Goal: Information Seeking & Learning: Learn about a topic

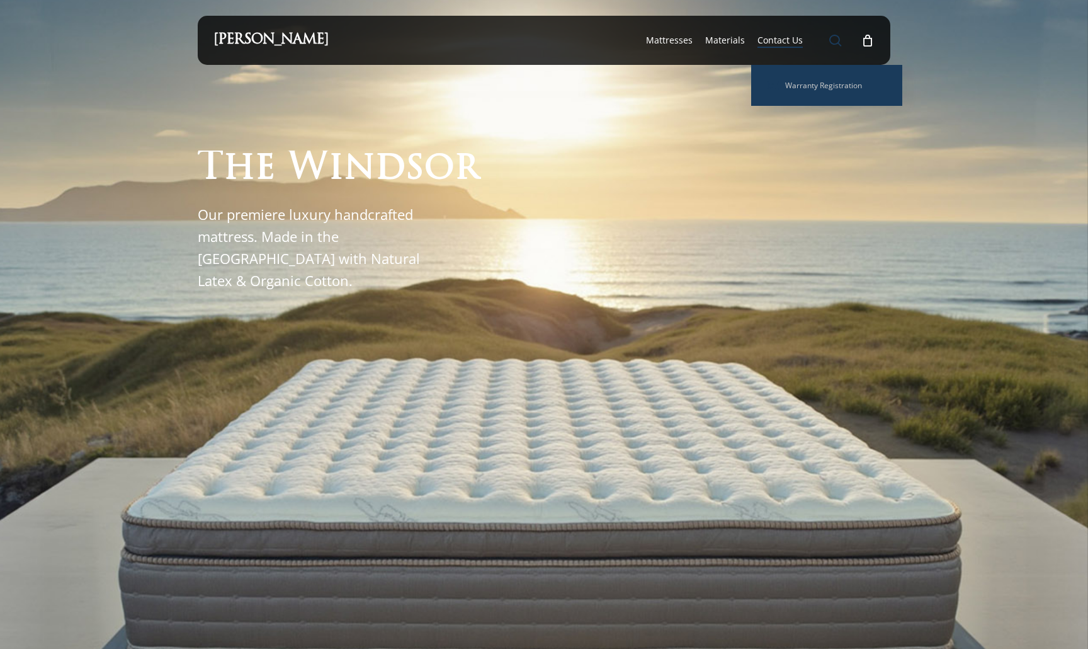
click at [833, 37] on span "Main Menu" at bounding box center [835, 40] width 13 height 13
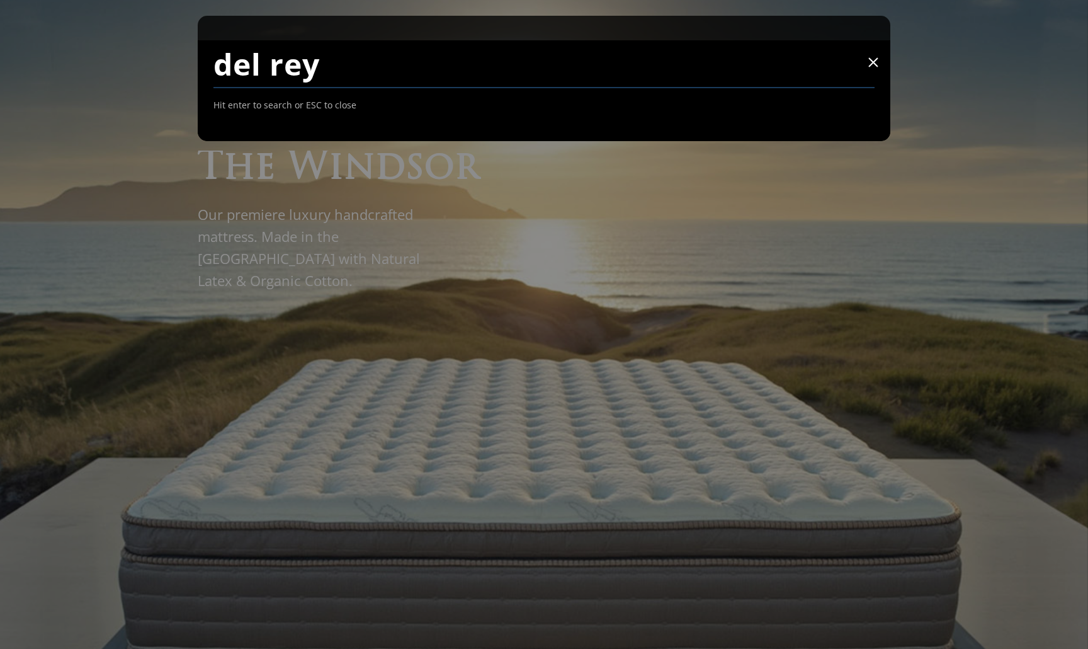
type input "del rey"
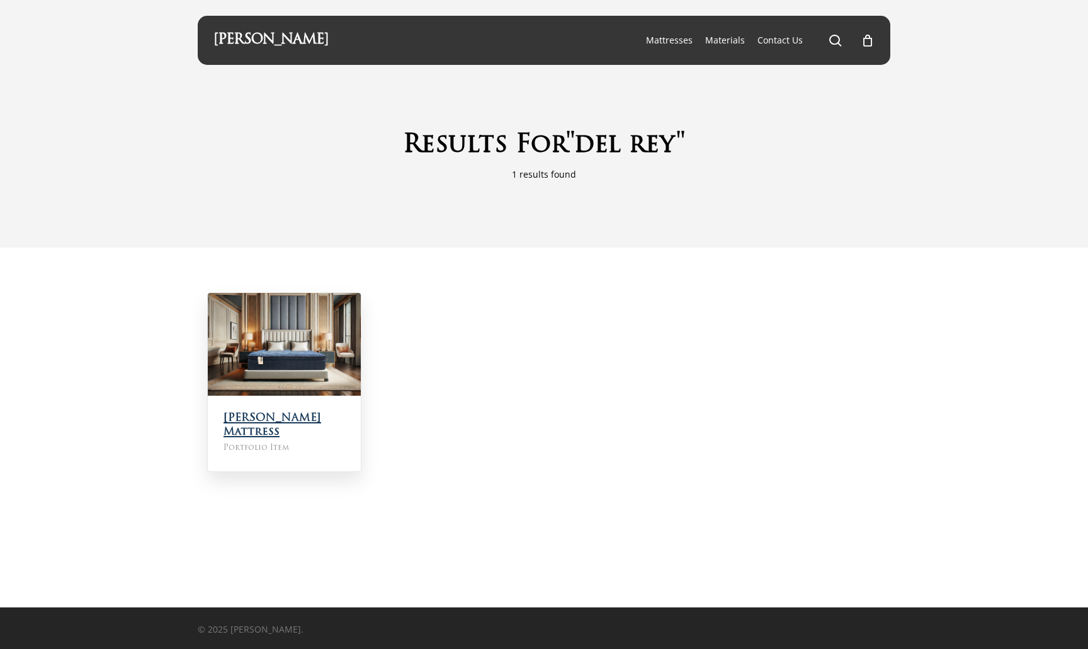
click at [321, 422] on link "[PERSON_NAME] Mattress" at bounding box center [273, 425] width 98 height 25
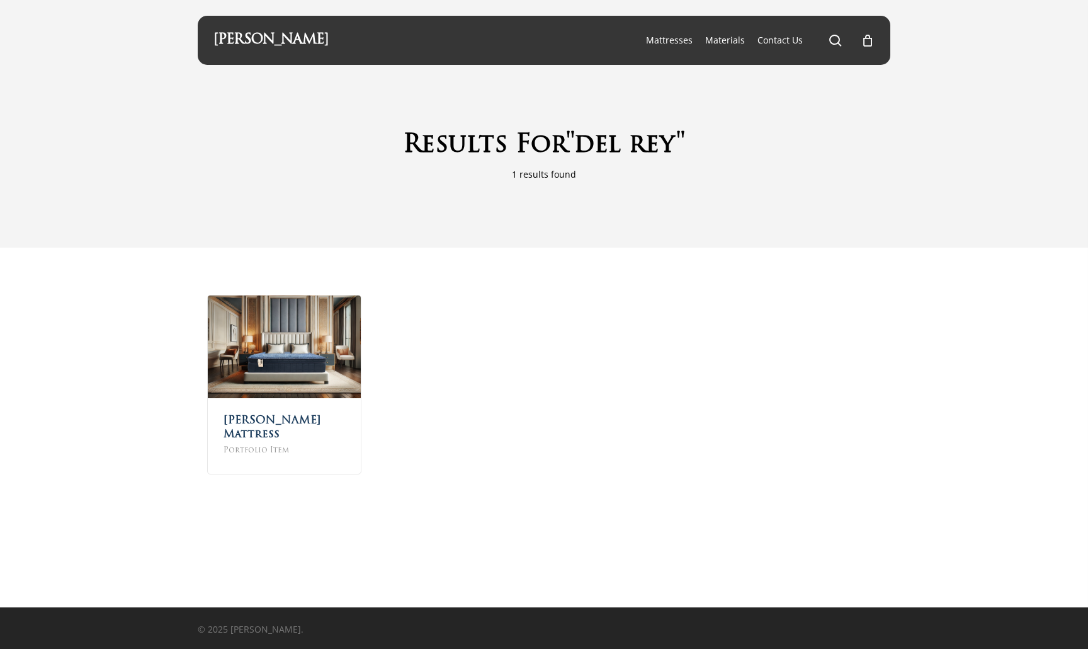
click at [955, 224] on div "Results For "del rey" 1 results found" at bounding box center [544, 124] width 1088 height 248
click at [833, 40] on span "Main Menu" at bounding box center [835, 40] width 13 height 13
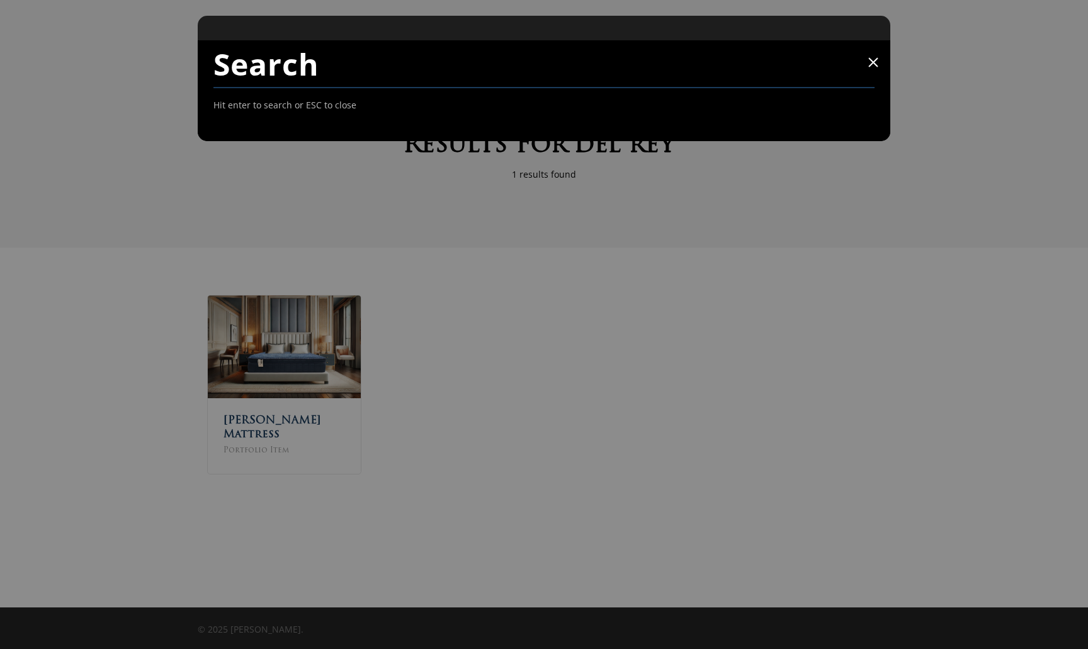
click at [873, 62] on span at bounding box center [873, 62] width 10 height 10
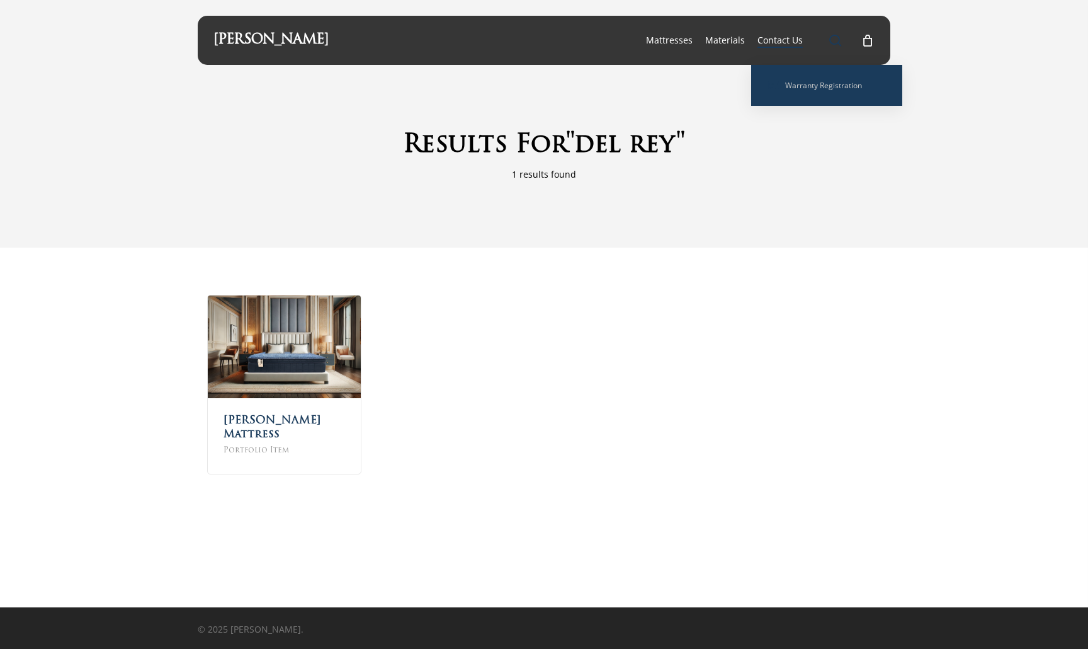
click at [830, 43] on span "Main Menu" at bounding box center [835, 40] width 13 height 13
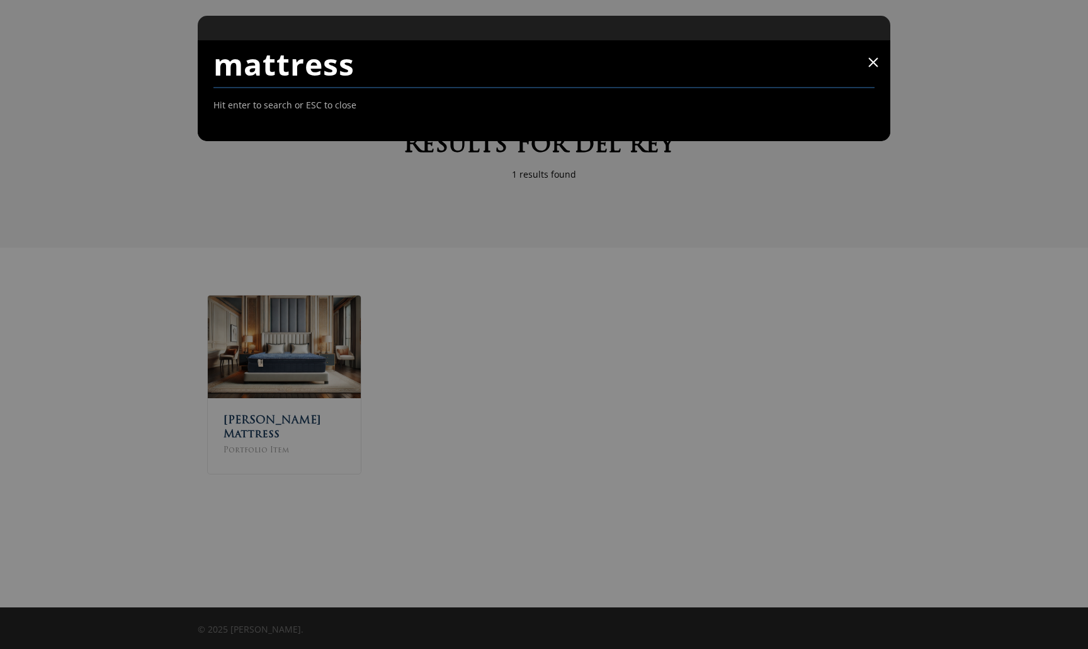
type input "mattress"
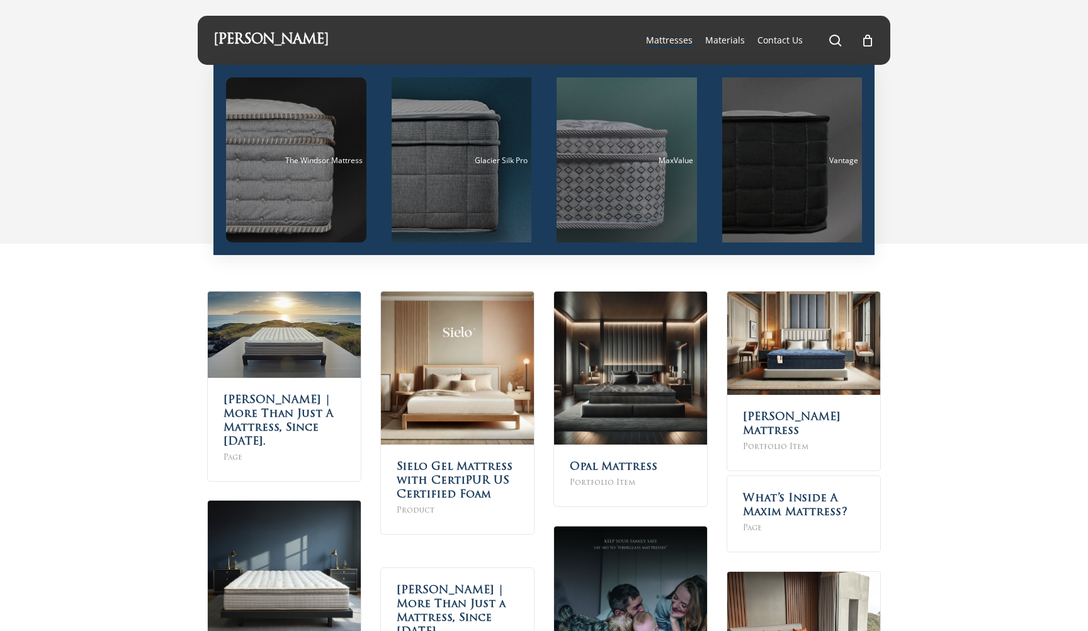
click at [683, 49] on li "Mattresses The Windsor Mattress Glacier Silk Pro MaxValue Vantage" at bounding box center [669, 40] width 59 height 49
click at [683, 43] on span "Mattresses" at bounding box center [669, 40] width 47 height 12
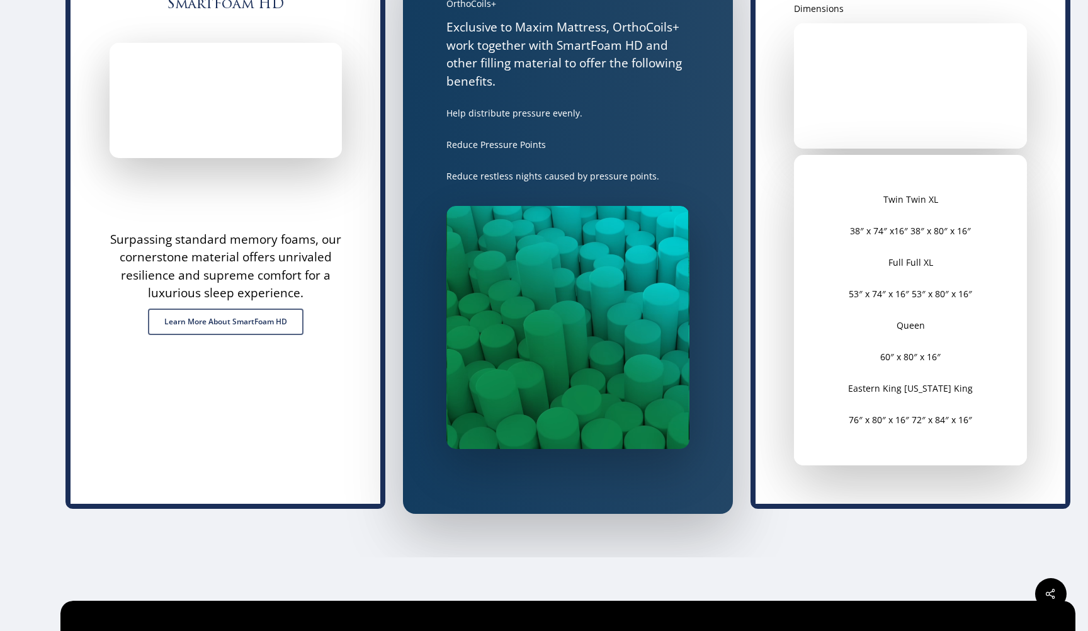
scroll to position [3349, 0]
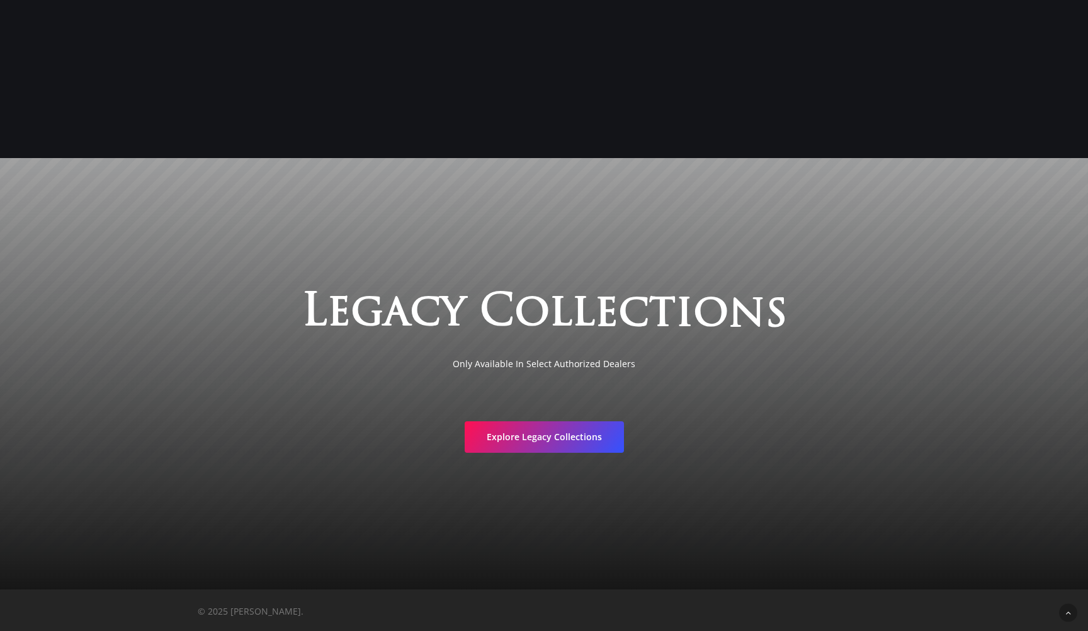
scroll to position [2291, 0]
click at [526, 448] on link "Explore Legacy Collections" at bounding box center [544, 435] width 159 height 31
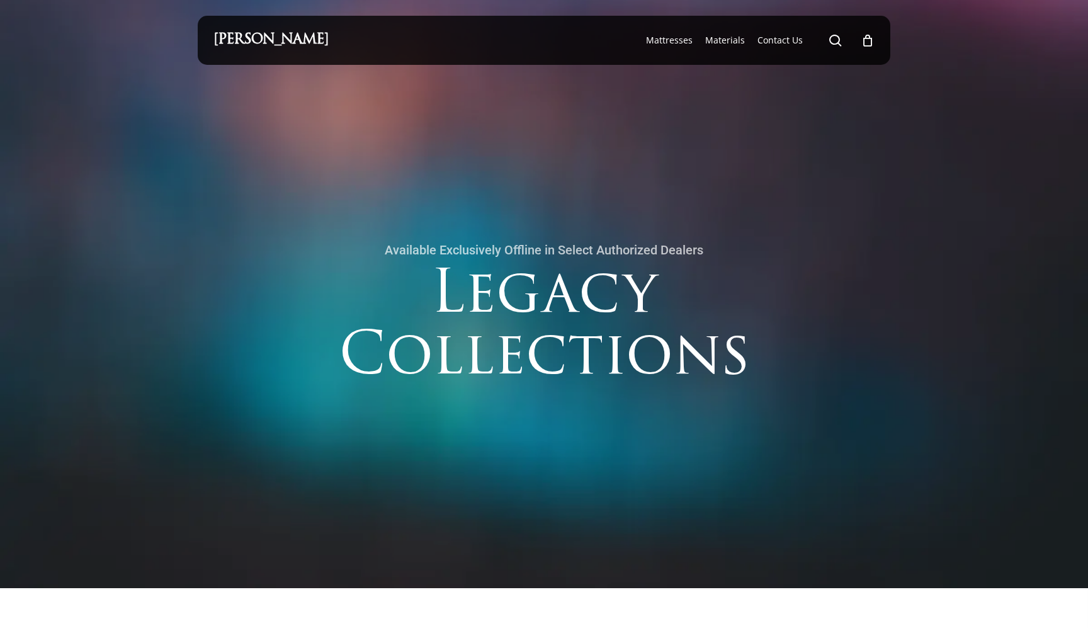
click at [321, 43] on link "[PERSON_NAME]" at bounding box center [270, 40] width 115 height 14
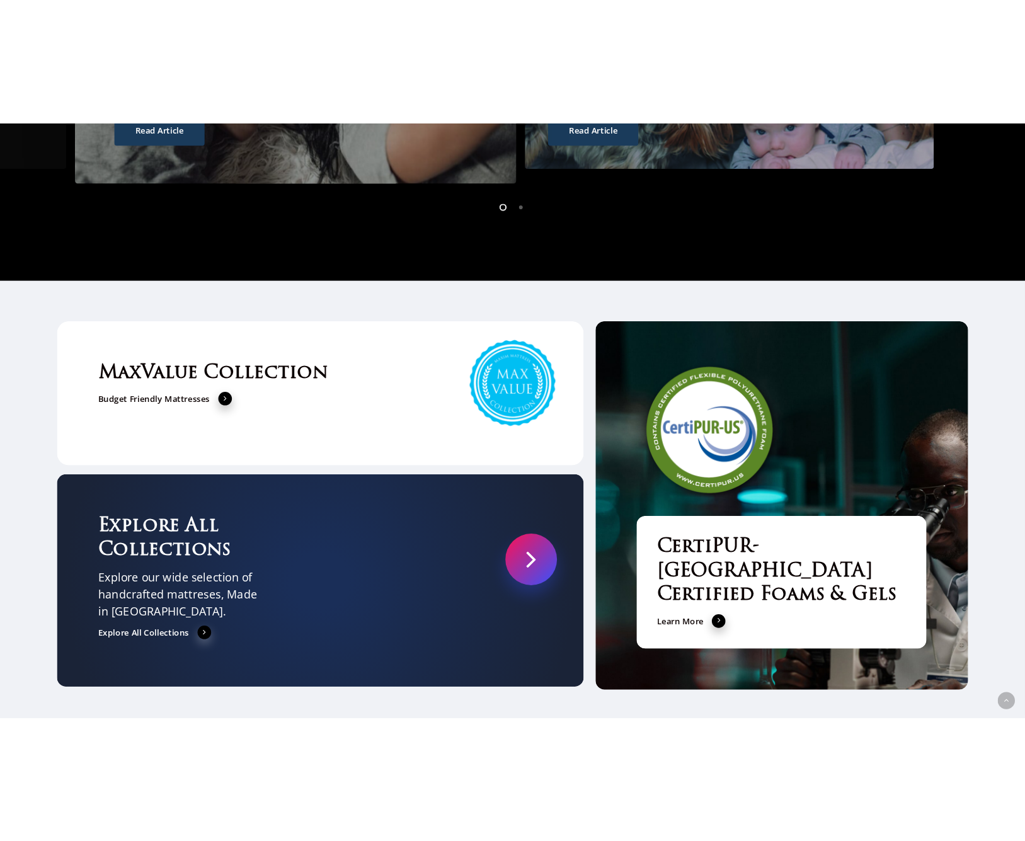
scroll to position [3812, 0]
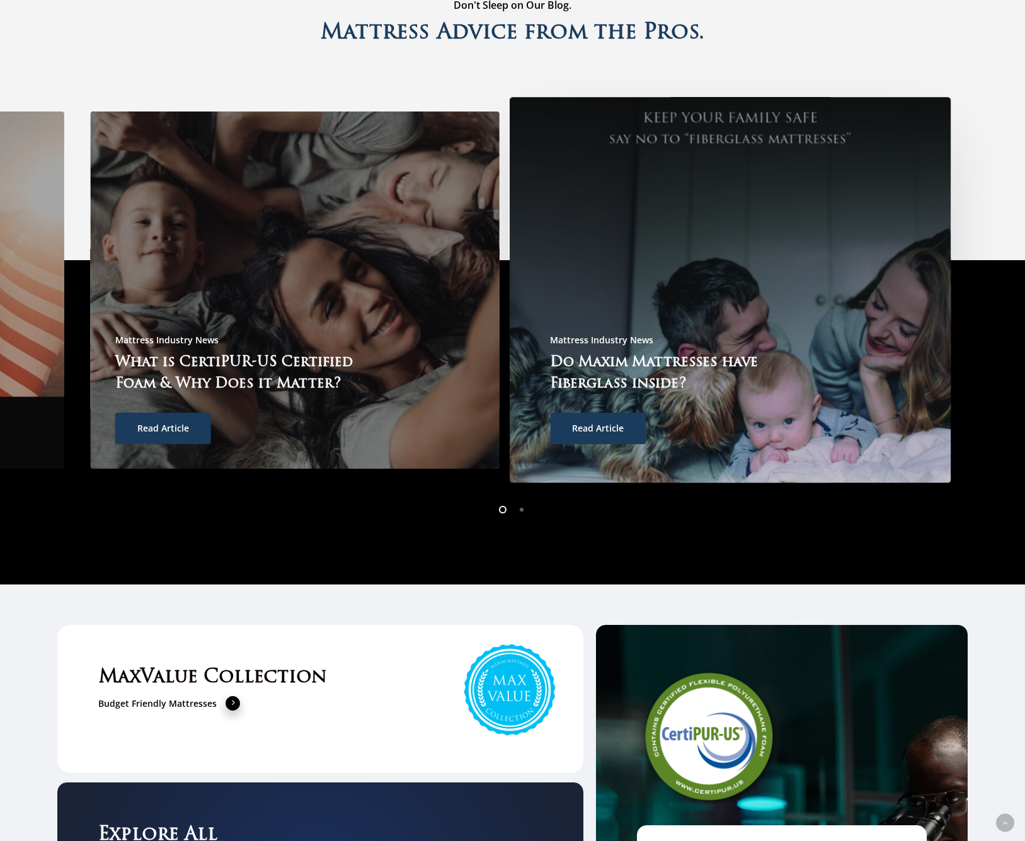
click at [550, 361] on div "Mattress Industry News Do Maxim Mattresses have Fiberglass inside? Read Article" at bounding box center [683, 388] width 266 height 112
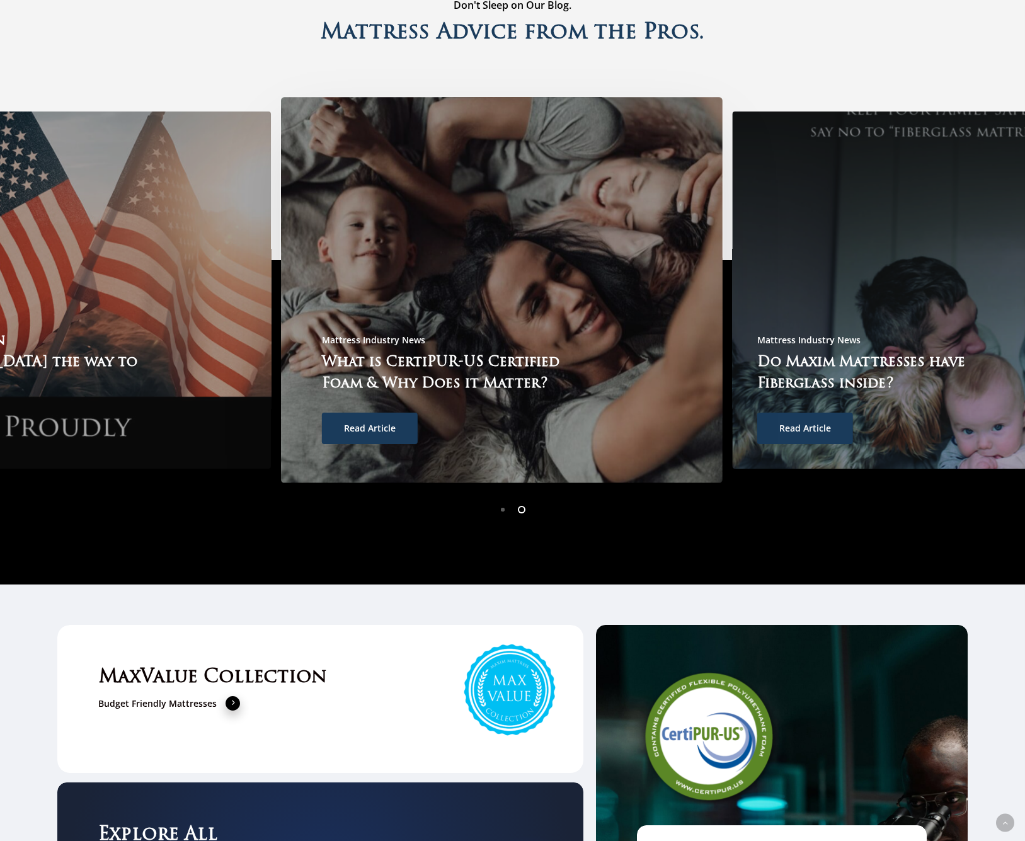
click at [297, 307] on div "Mattress Industry News What is CertiPUR-US Certified Foam & Why Does it Matter?…" at bounding box center [502, 290] width 410 height 358
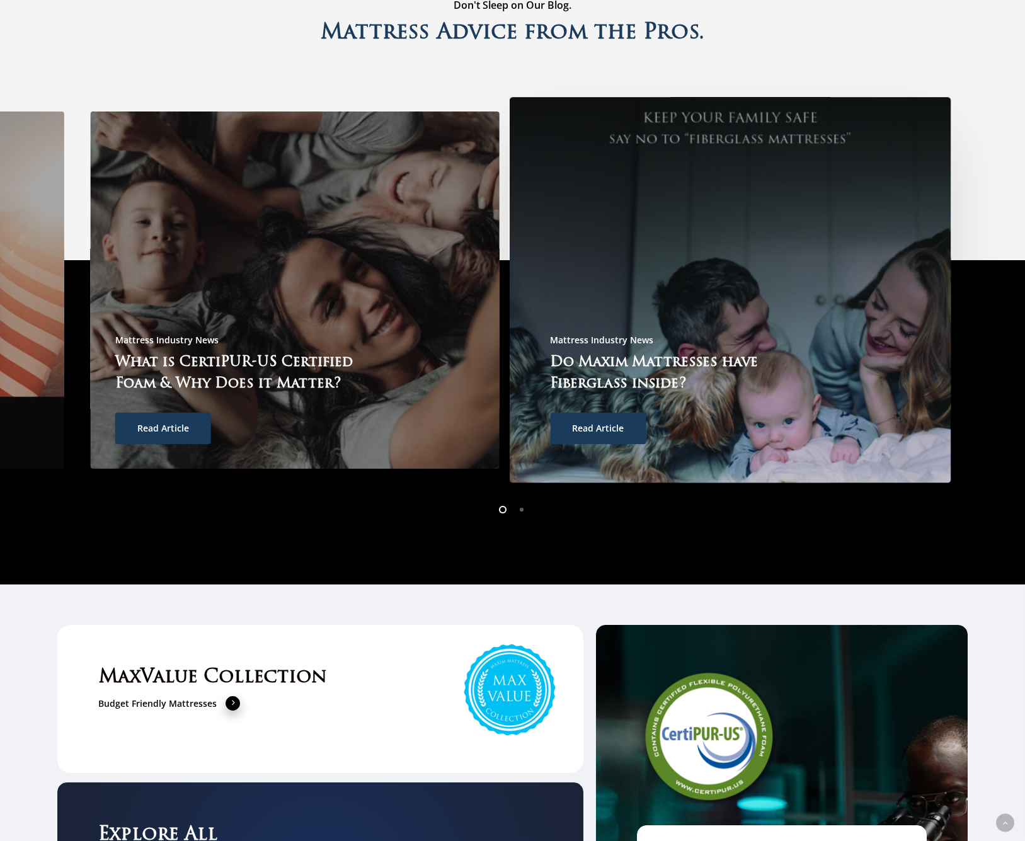
click at [509, 246] on div at bounding box center [729, 290] width 441 height 386
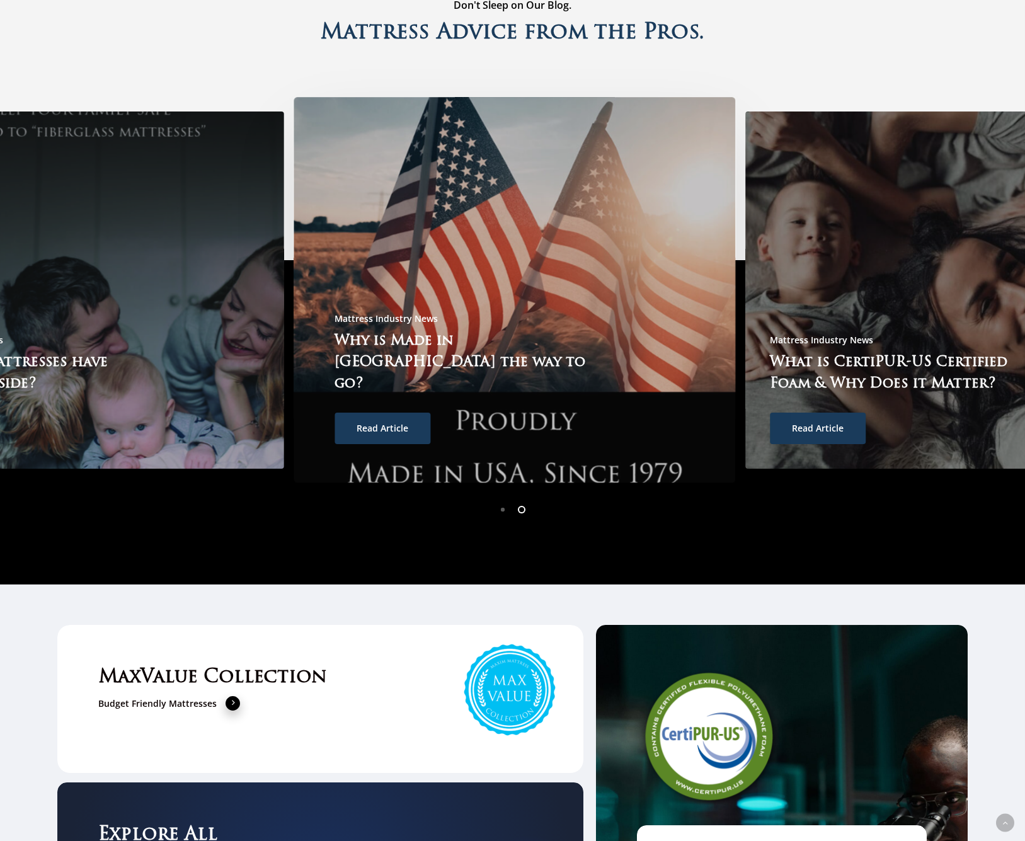
click at [293, 246] on div at bounding box center [513, 290] width 441 height 386
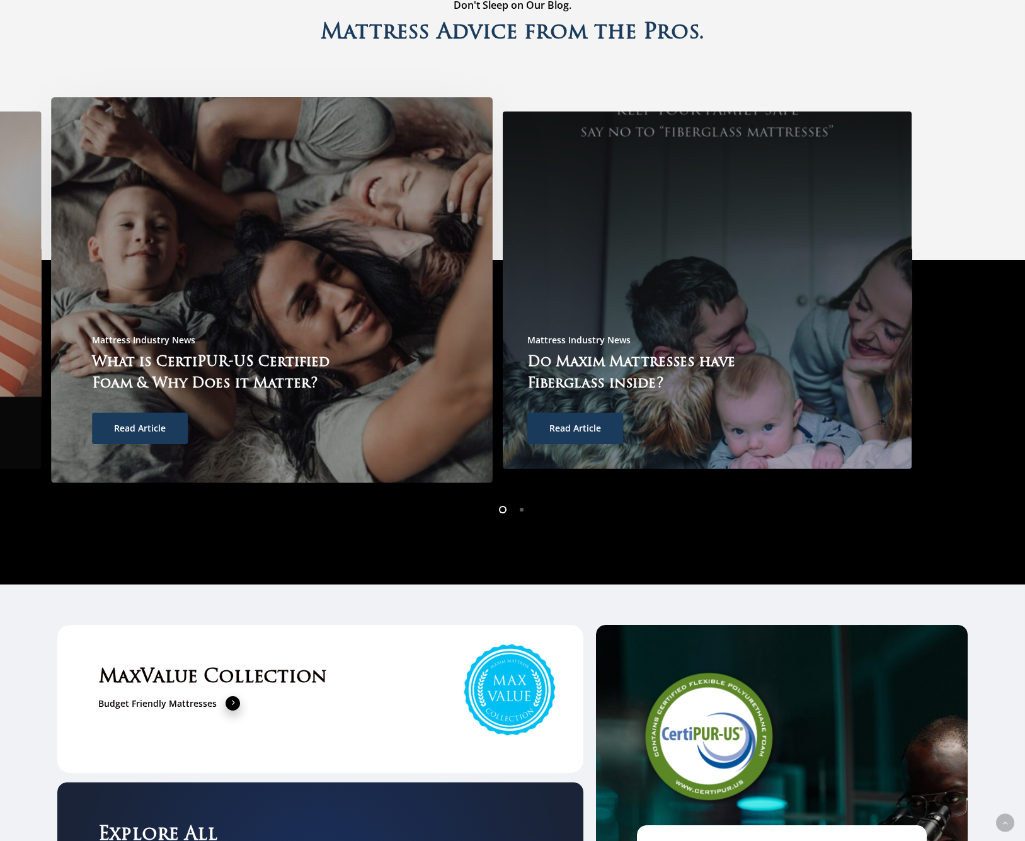
click at [212, 227] on div at bounding box center [271, 290] width 441 height 386
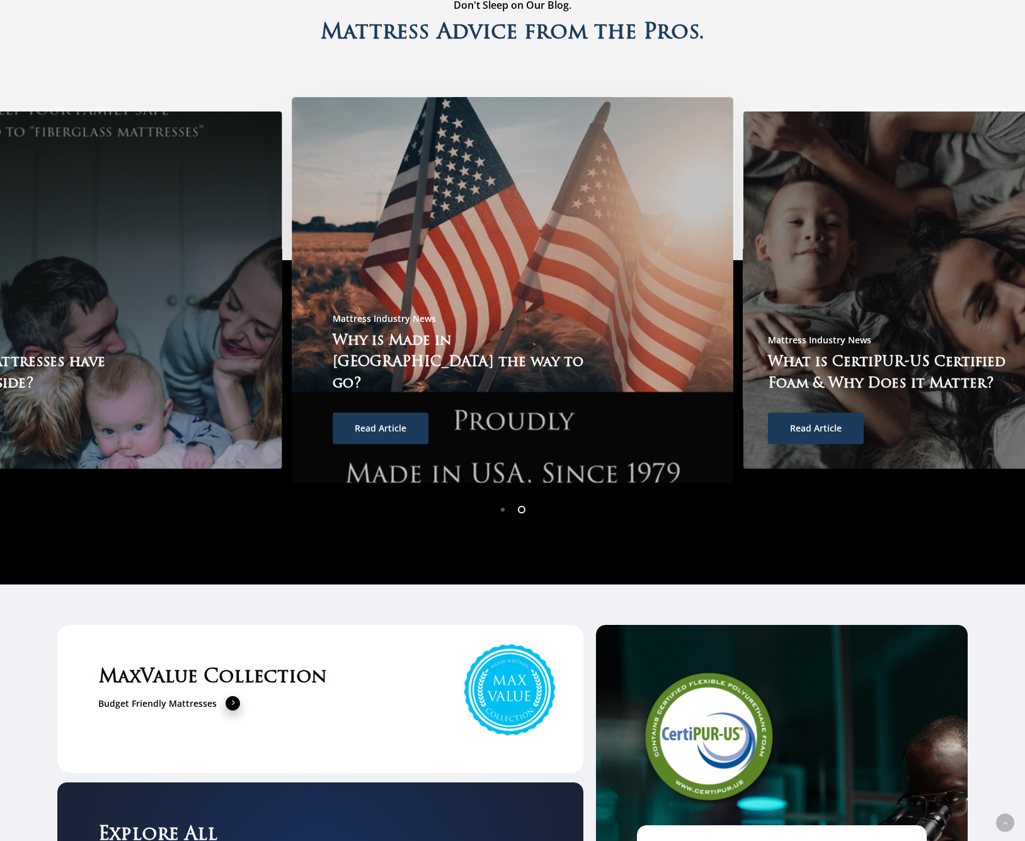
click at [397, 220] on div at bounding box center [512, 290] width 441 height 386
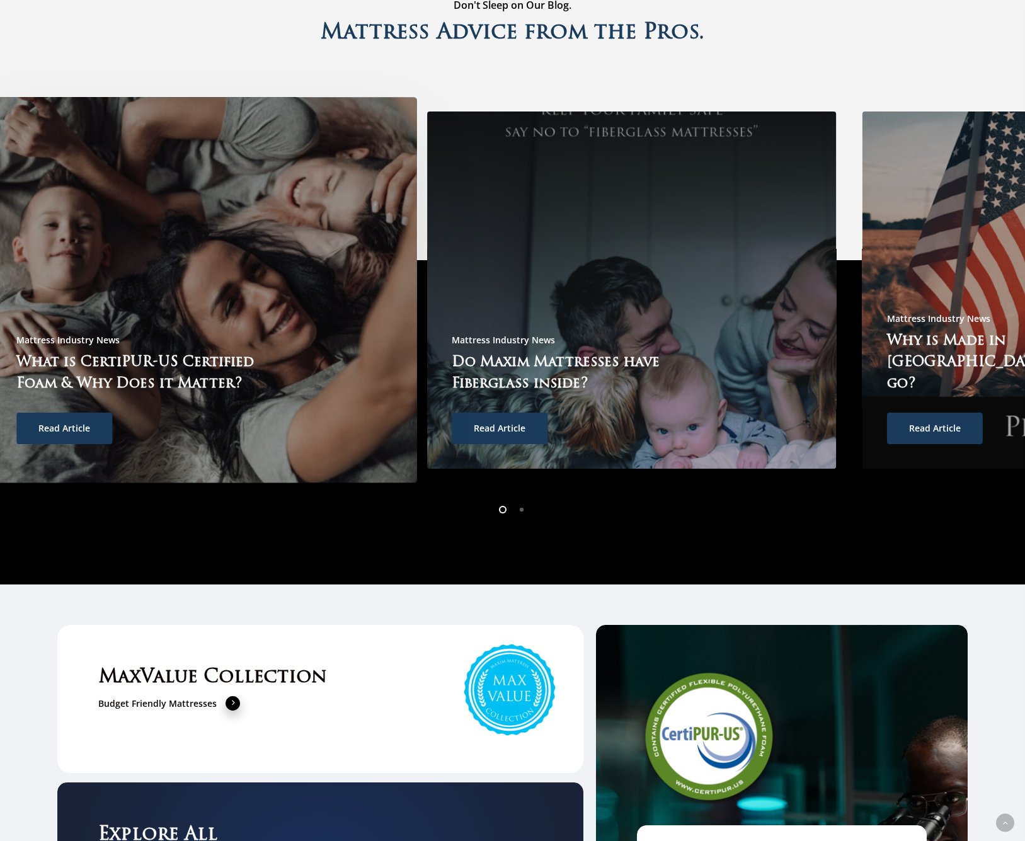
click at [202, 242] on div at bounding box center [195, 290] width 441 height 386
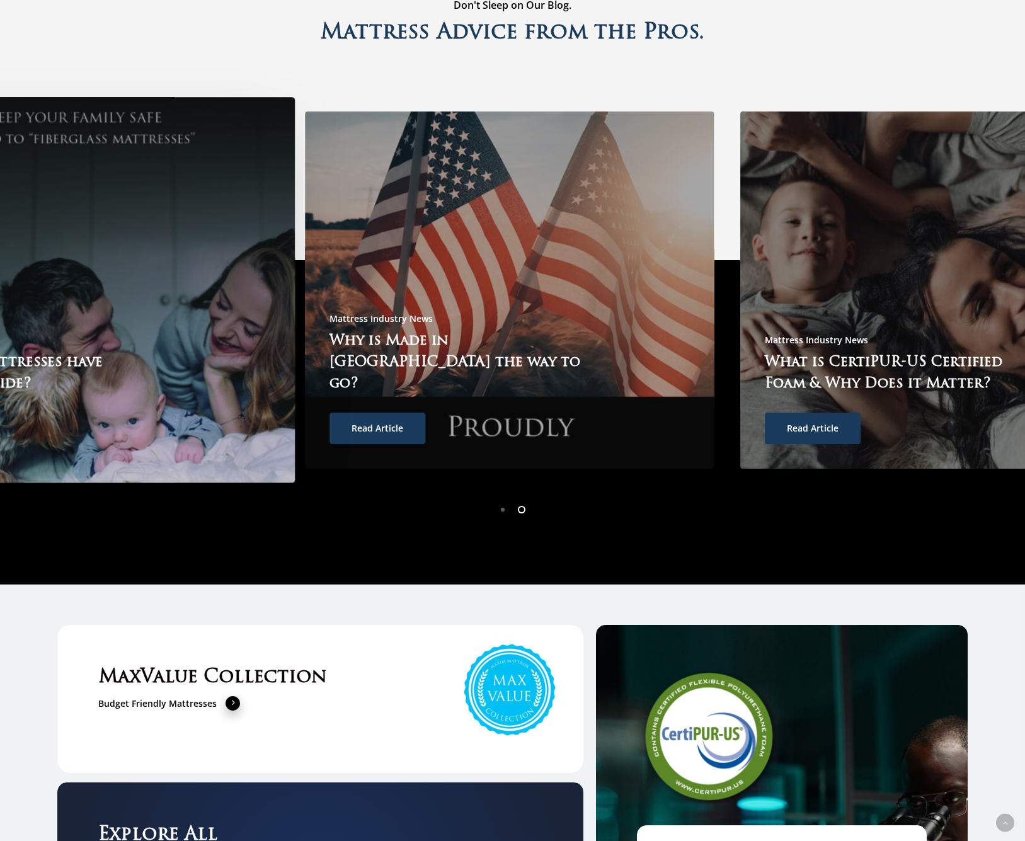
click at [159, 240] on div at bounding box center [74, 290] width 441 height 386
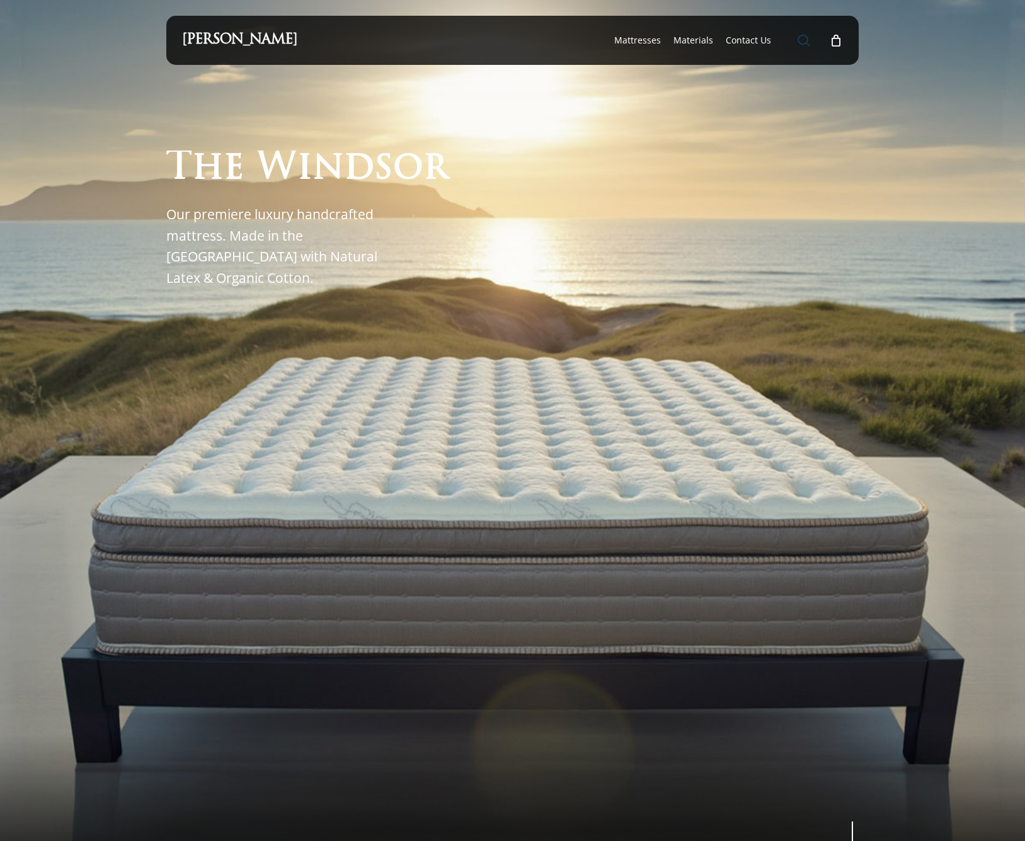
scroll to position [0, 0]
click at [804, 45] on span "Main Menu" at bounding box center [803, 40] width 13 height 13
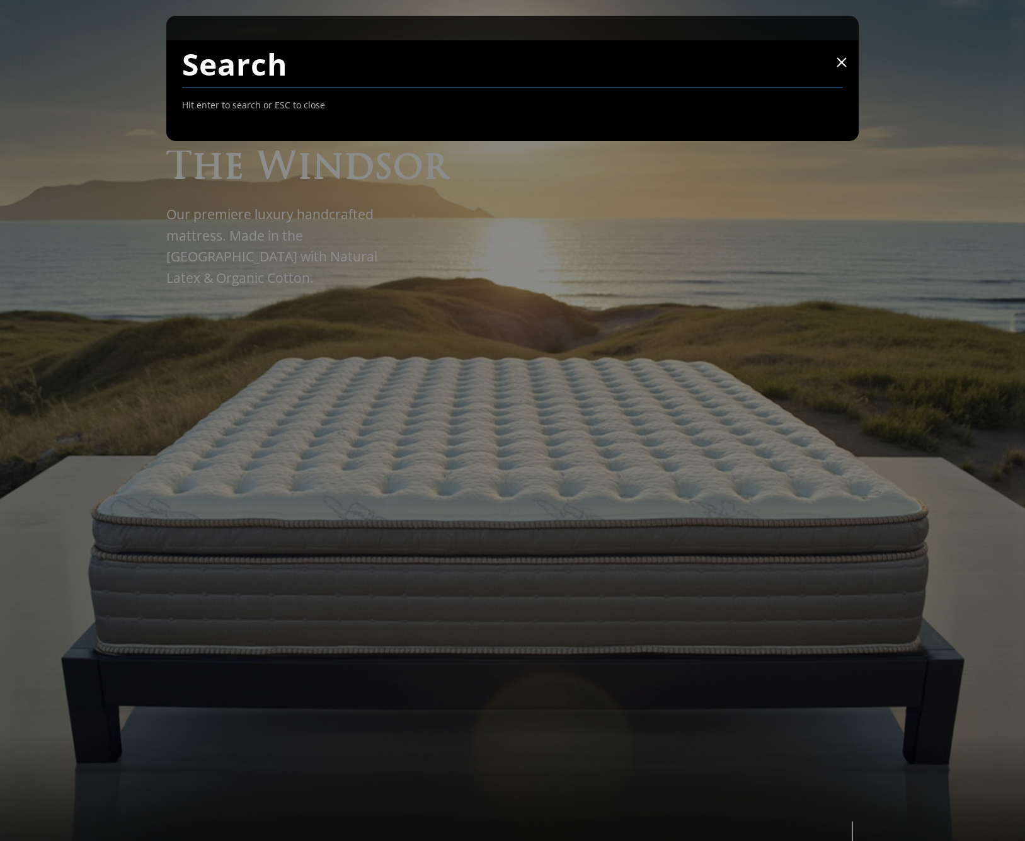
click at [618, 66] on input "Search" at bounding box center [512, 64] width 661 height 48
type input "monaco"
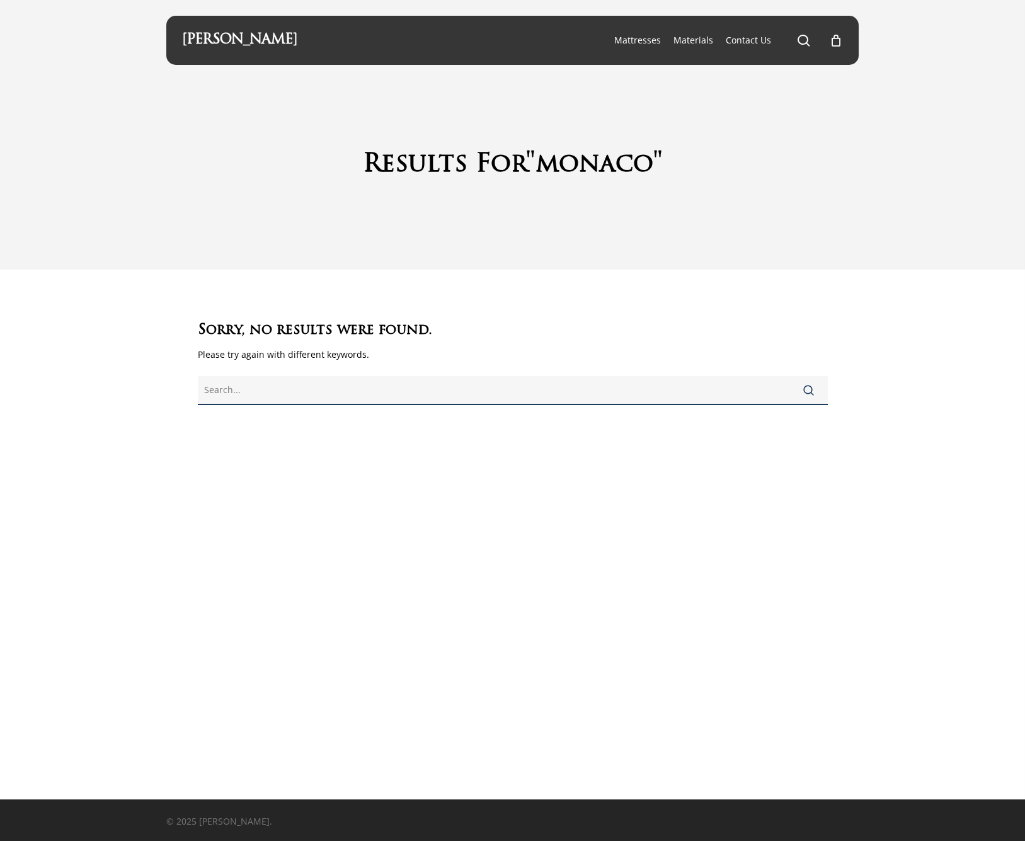
click at [368, 377] on input "text" at bounding box center [513, 390] width 630 height 29
type input "island"
click at [808, 390] on button "Search" at bounding box center [808, 390] width 38 height 30
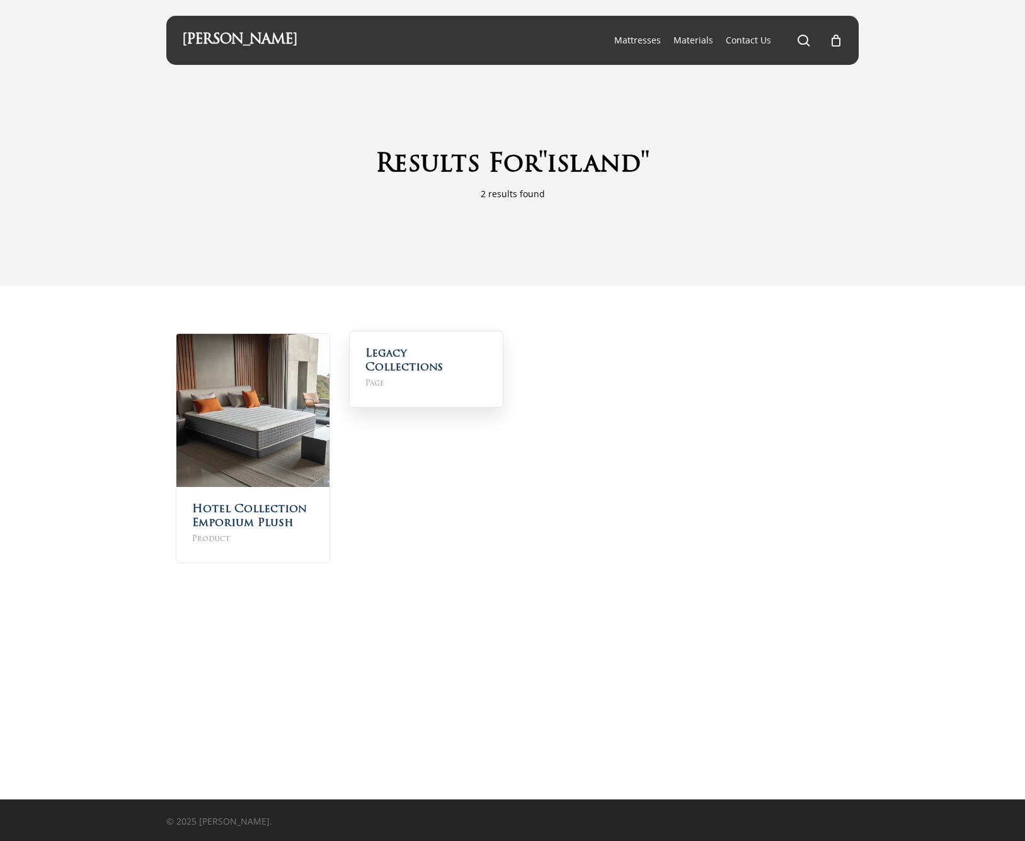
click at [403, 361] on h2 "Legacy Collections Page" at bounding box center [426, 368] width 153 height 75
click at [378, 372] on link "Legacy Collections" at bounding box center [403, 360] width 77 height 25
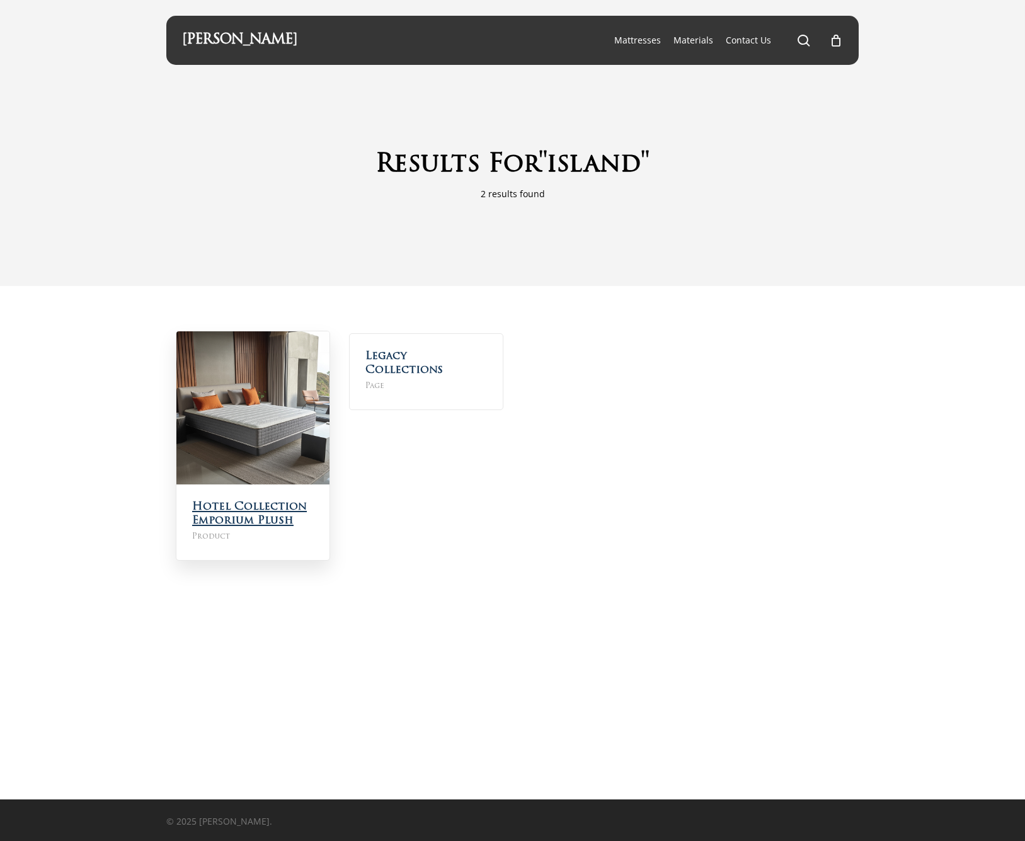
click at [234, 507] on link "Hotel Collection Emporium Plush" at bounding box center [249, 513] width 115 height 25
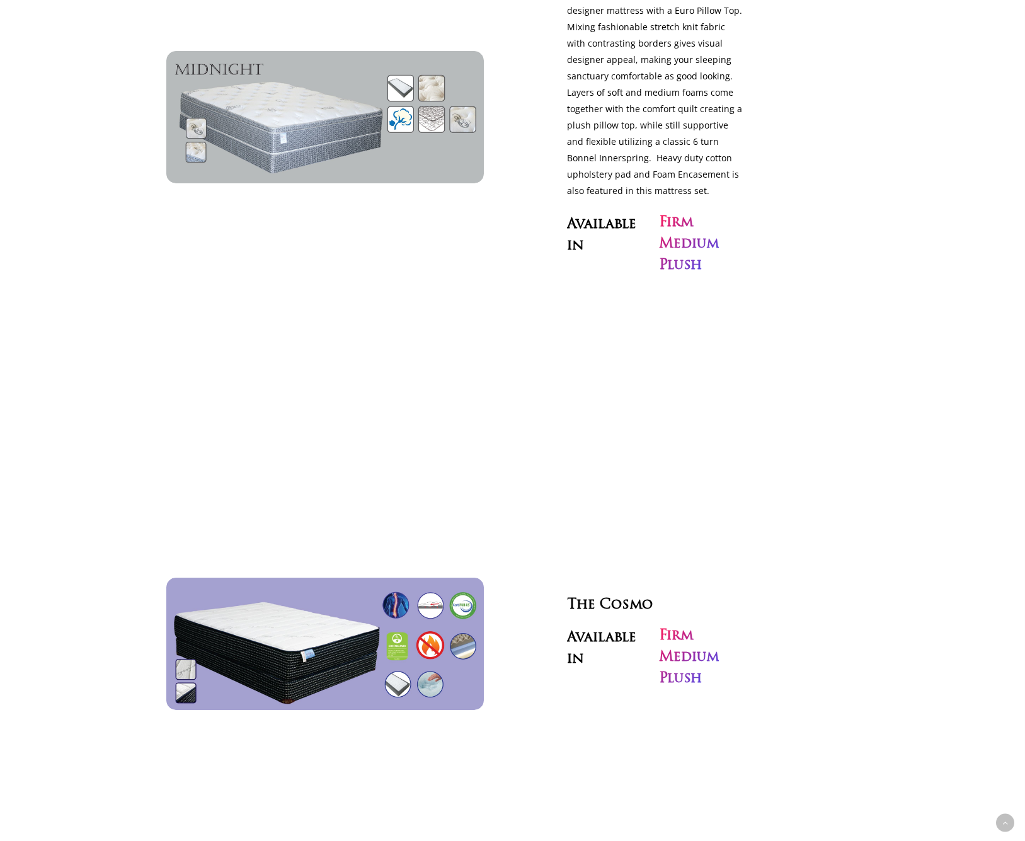
scroll to position [3649, 0]
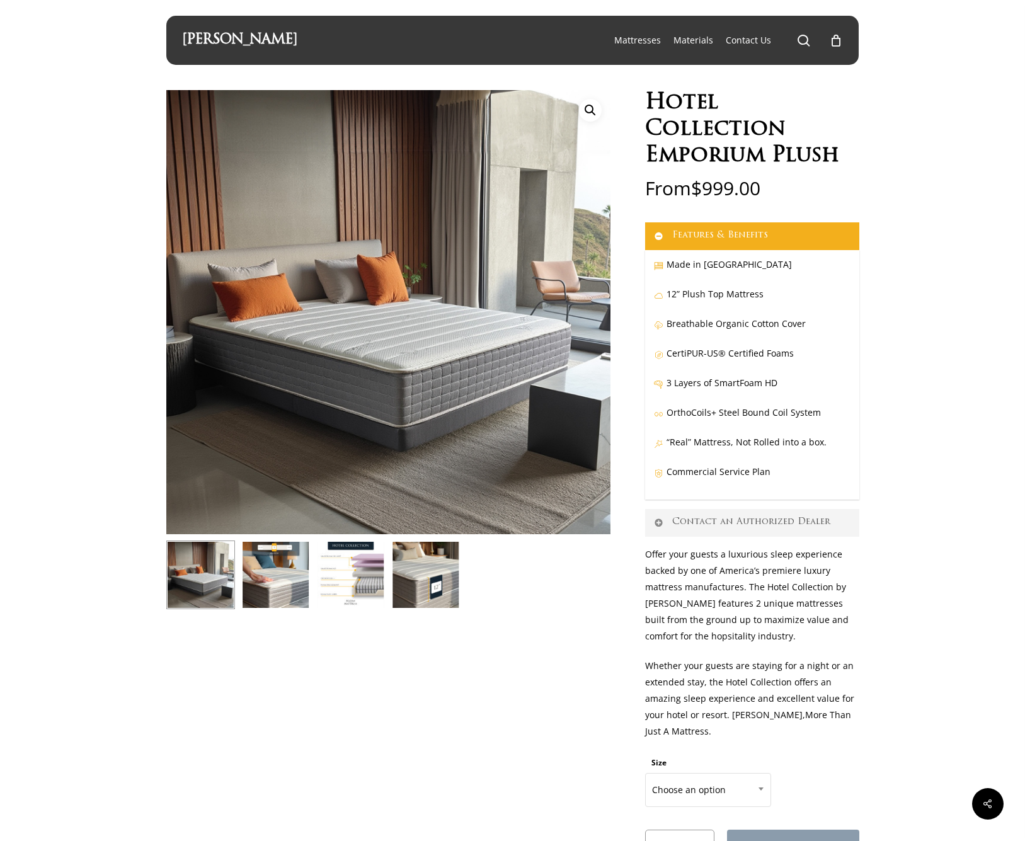
click at [353, 572] on img at bounding box center [350, 574] width 69 height 69
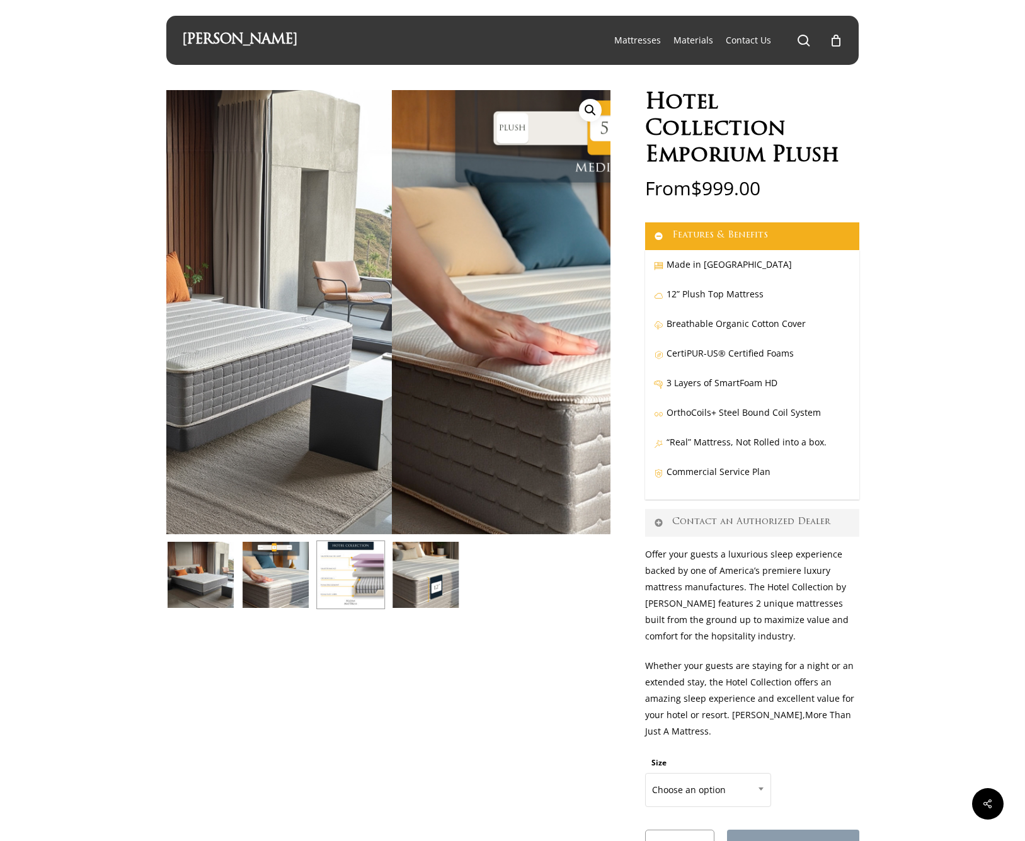
click at [436, 564] on img at bounding box center [425, 574] width 69 height 69
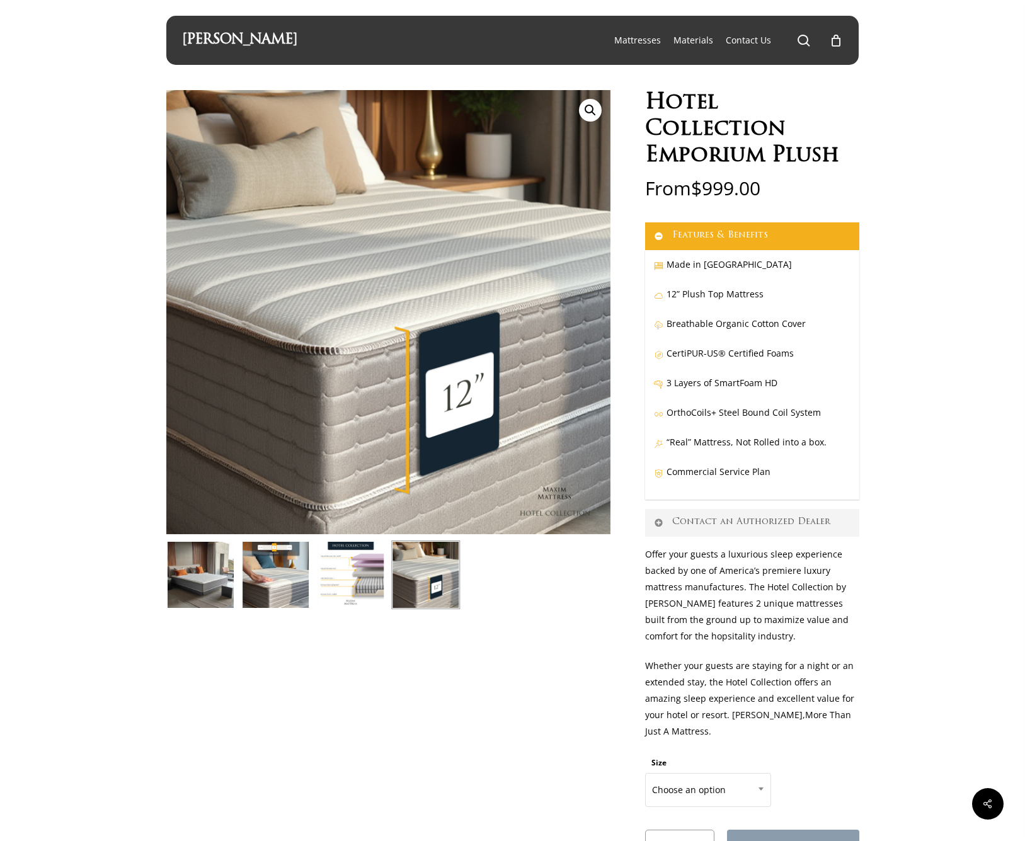
click at [364, 583] on img at bounding box center [350, 574] width 69 height 69
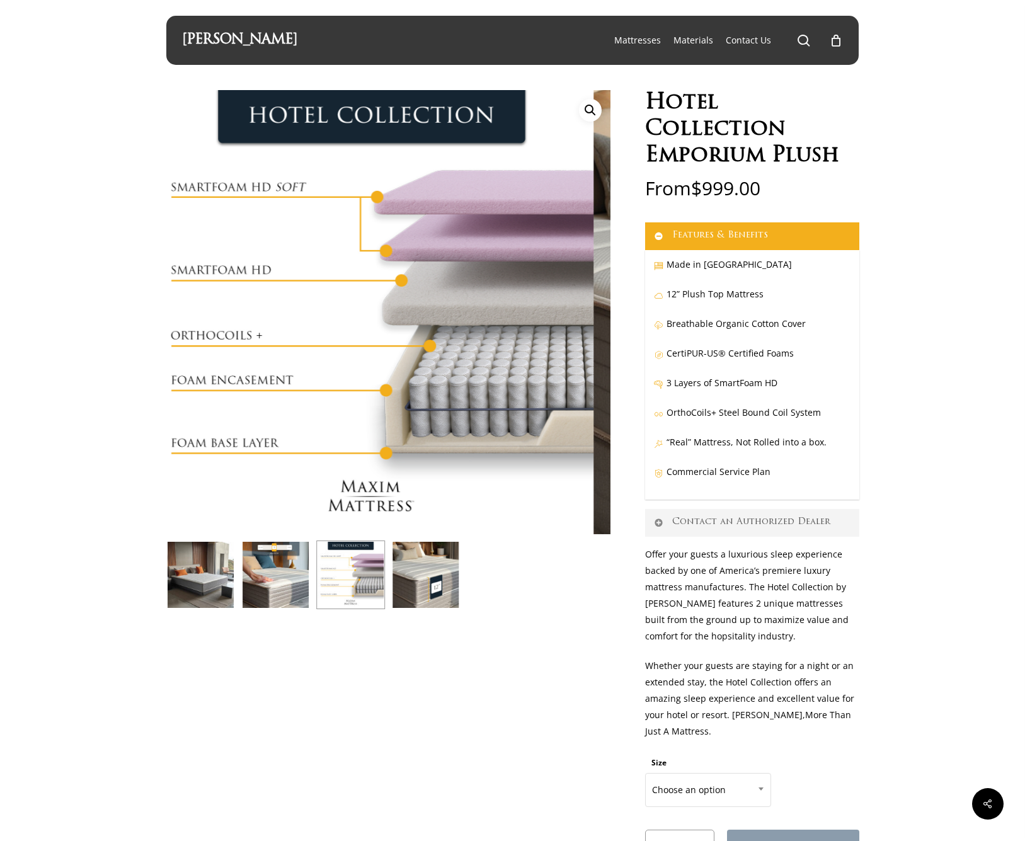
click at [268, 588] on img at bounding box center [275, 574] width 69 height 69
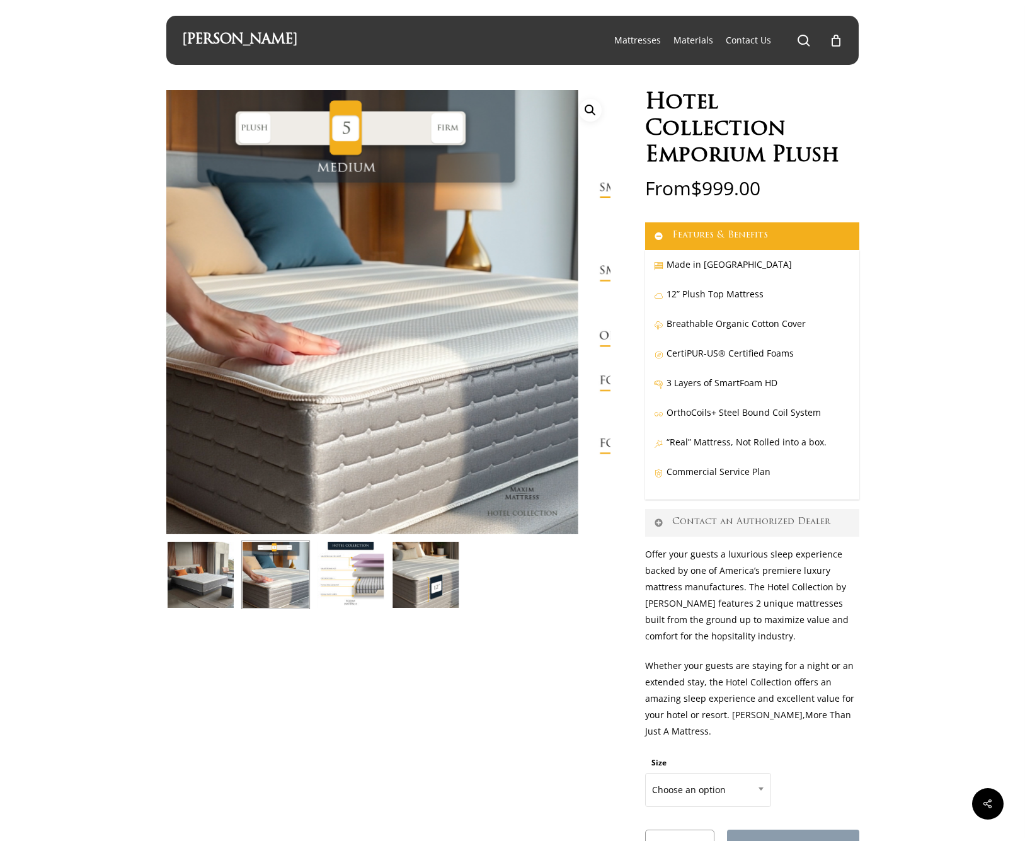
click at [193, 582] on img at bounding box center [200, 574] width 69 height 69
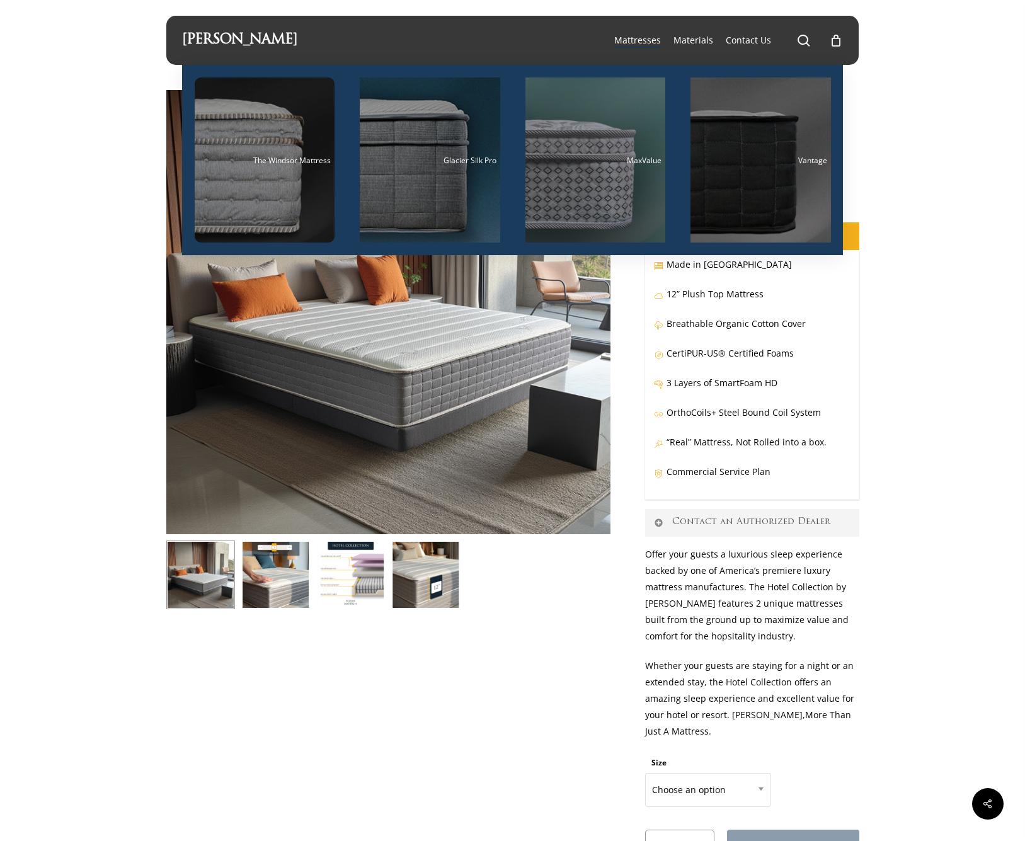
click at [223, 38] on link "[PERSON_NAME]" at bounding box center [239, 40] width 115 height 14
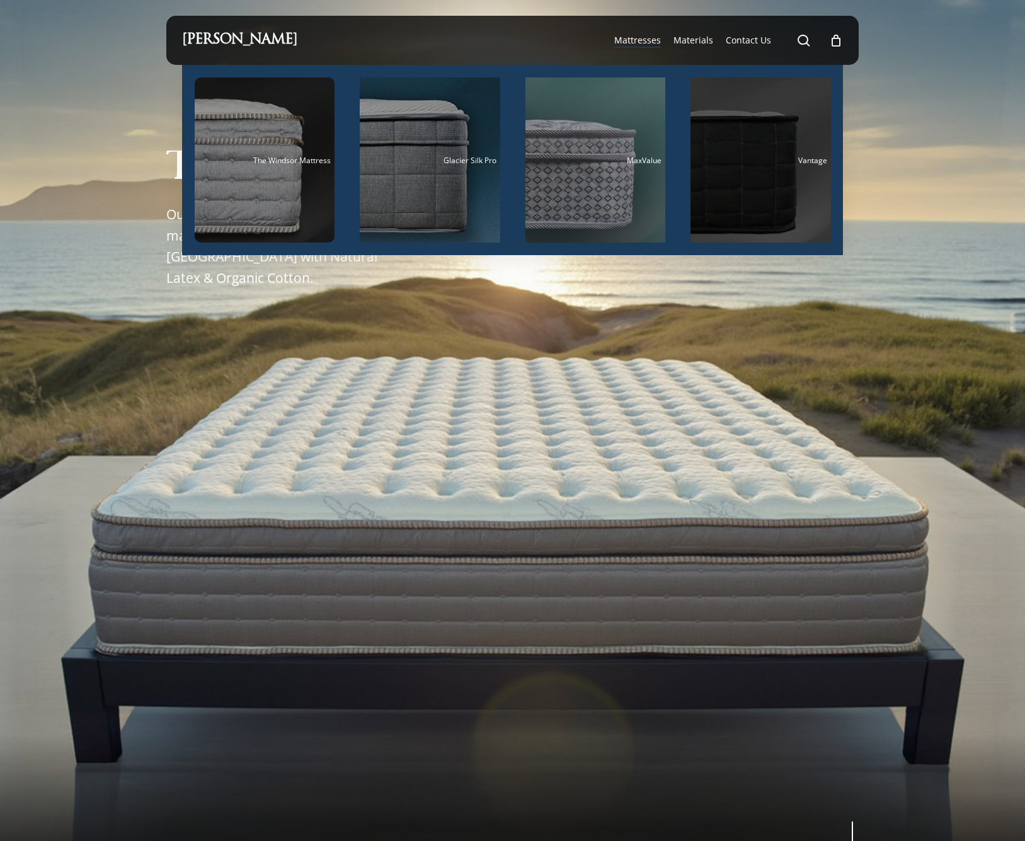
click at [742, 162] on div "Vantage" at bounding box center [760, 160] width 133 height 8
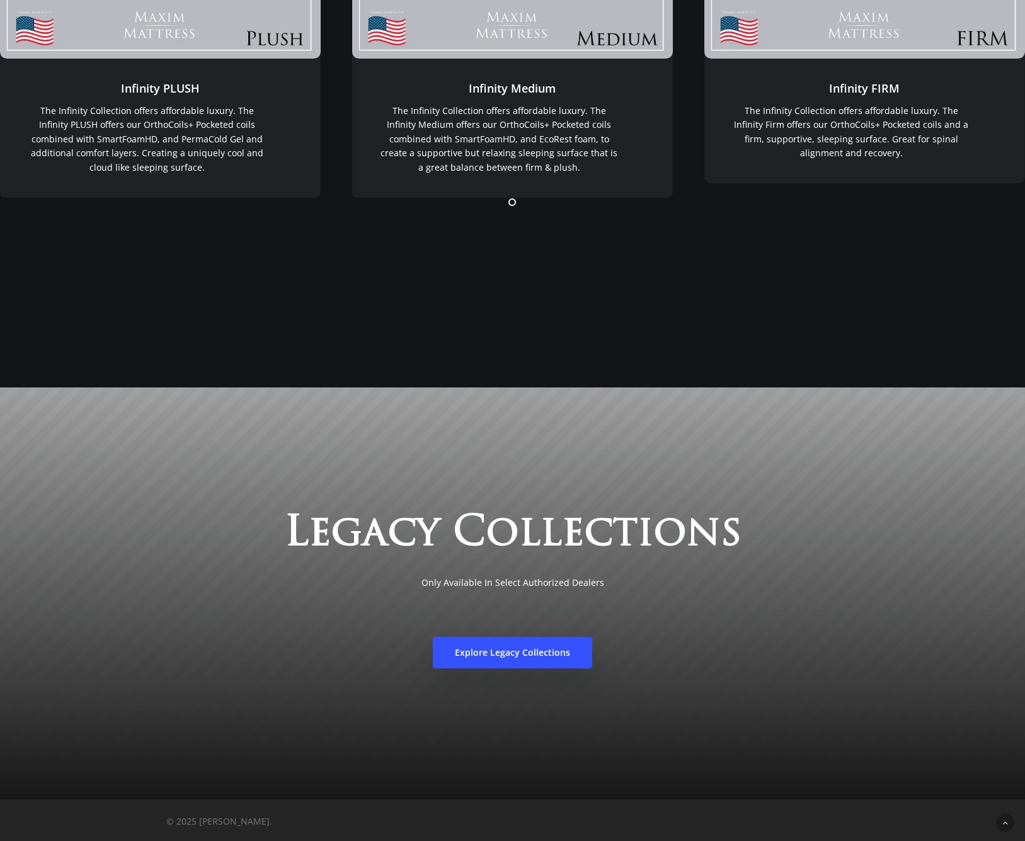
scroll to position [2137, 0]
click at [530, 656] on span "Explore Legacy Collections" at bounding box center [512, 652] width 115 height 13
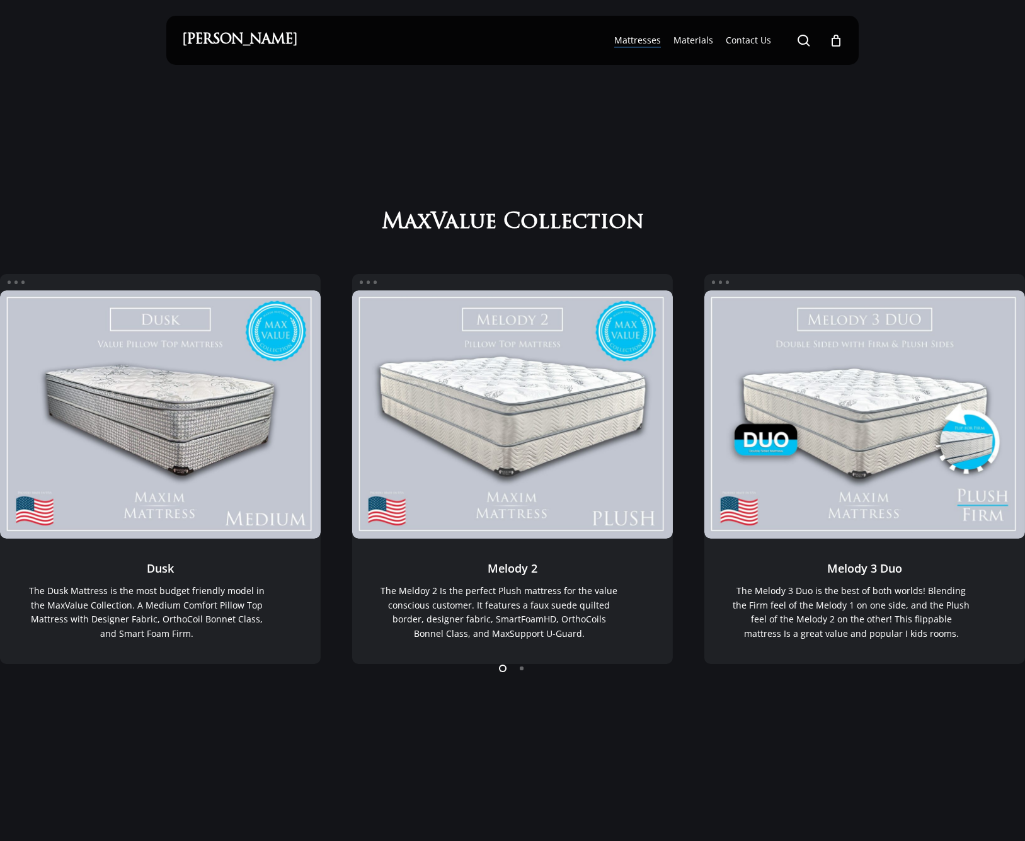
scroll to position [0, 0]
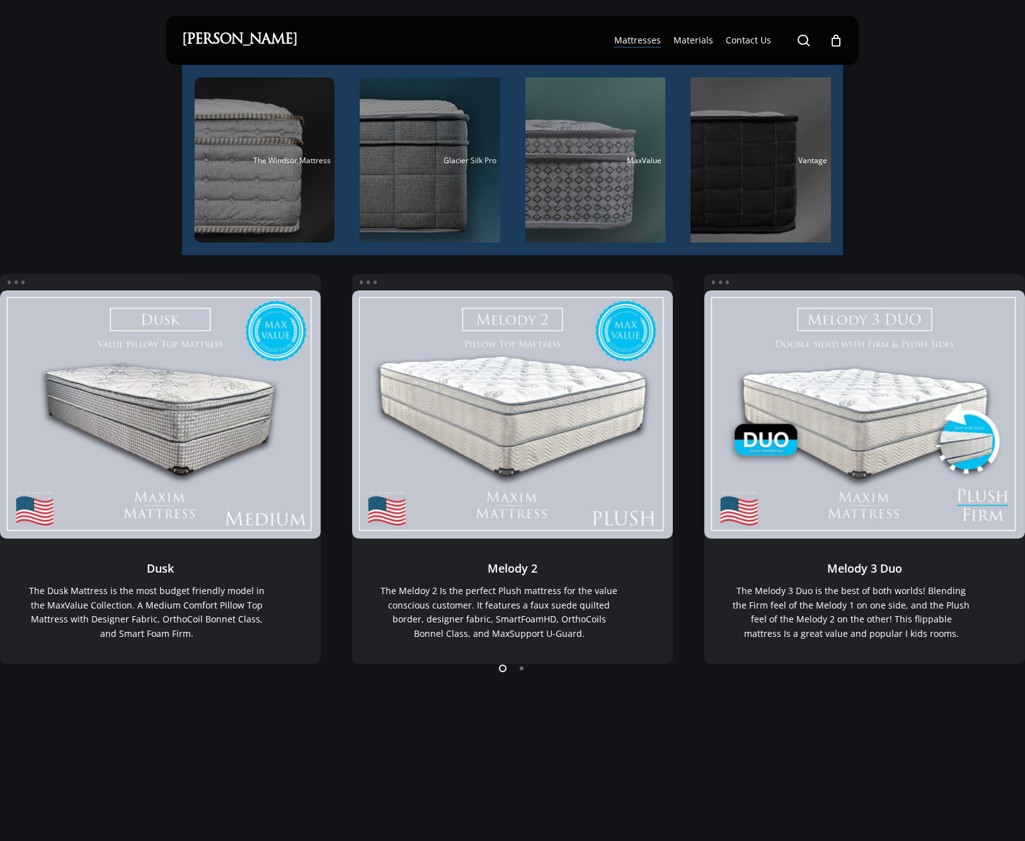
click at [620, 40] on span "Mattresses" at bounding box center [637, 40] width 47 height 12
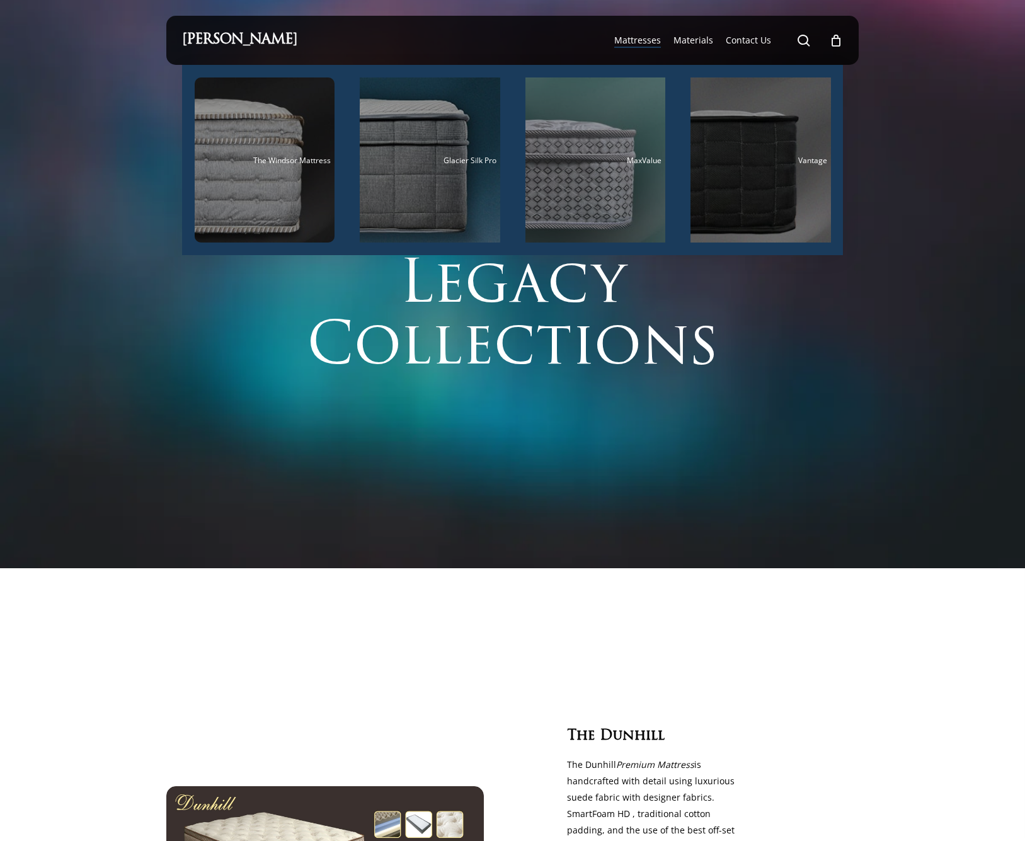
click at [645, 45] on span "Mattresses" at bounding box center [637, 40] width 47 height 12
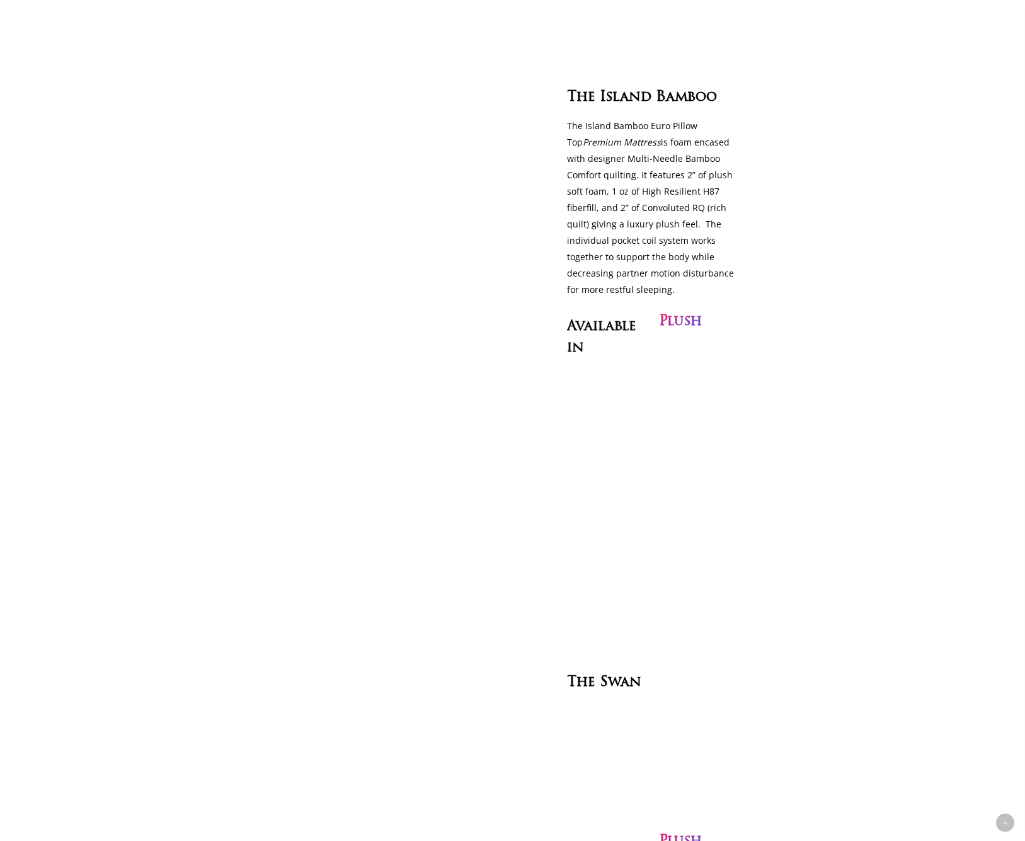
scroll to position [1248, 0]
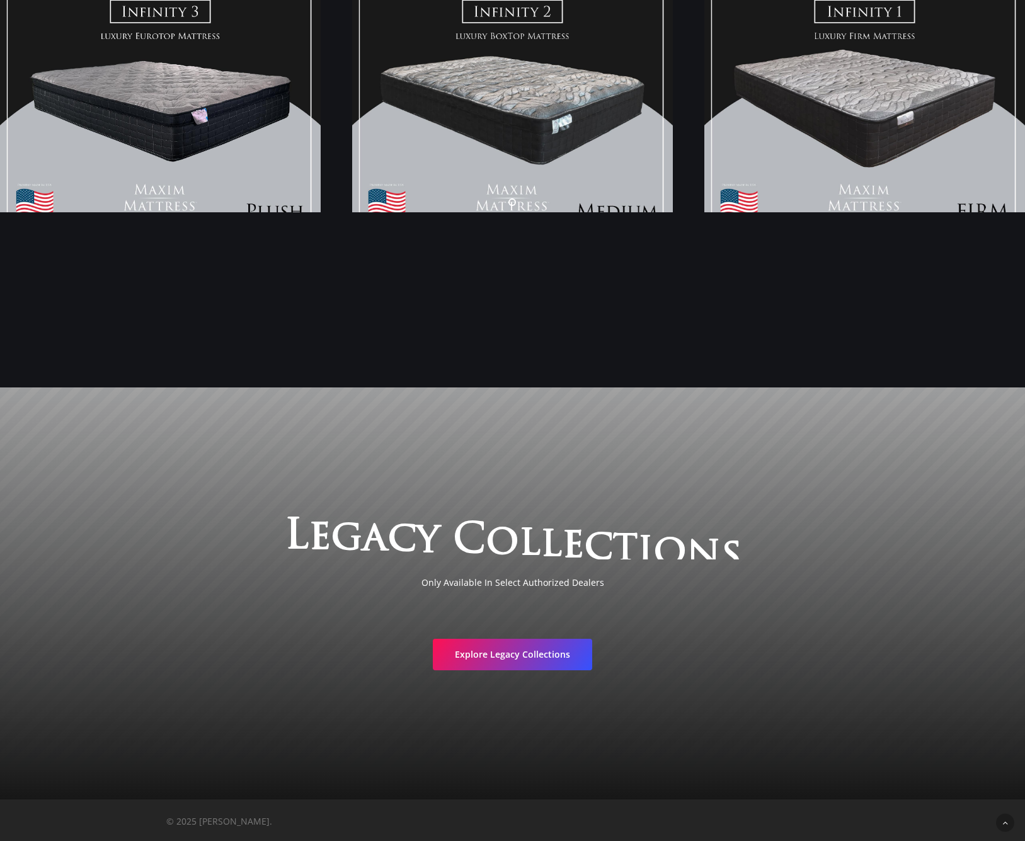
scroll to position [1966, 0]
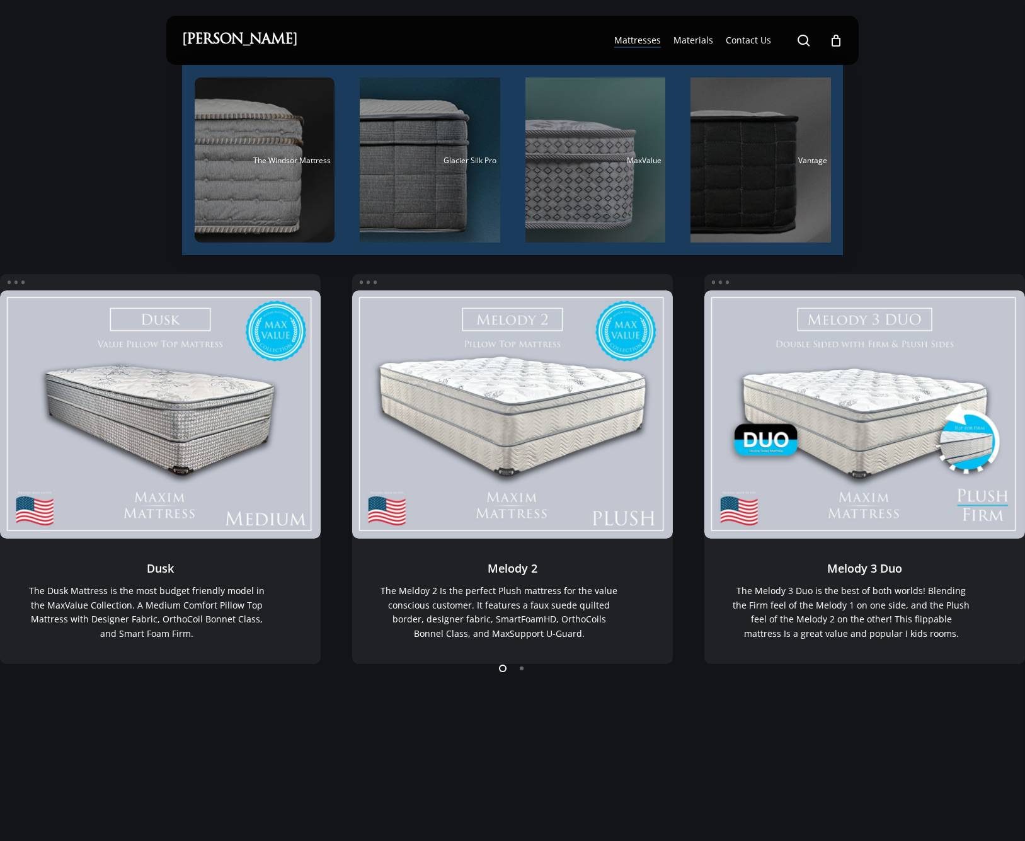
click at [659, 40] on span "Mattresses" at bounding box center [637, 40] width 47 height 12
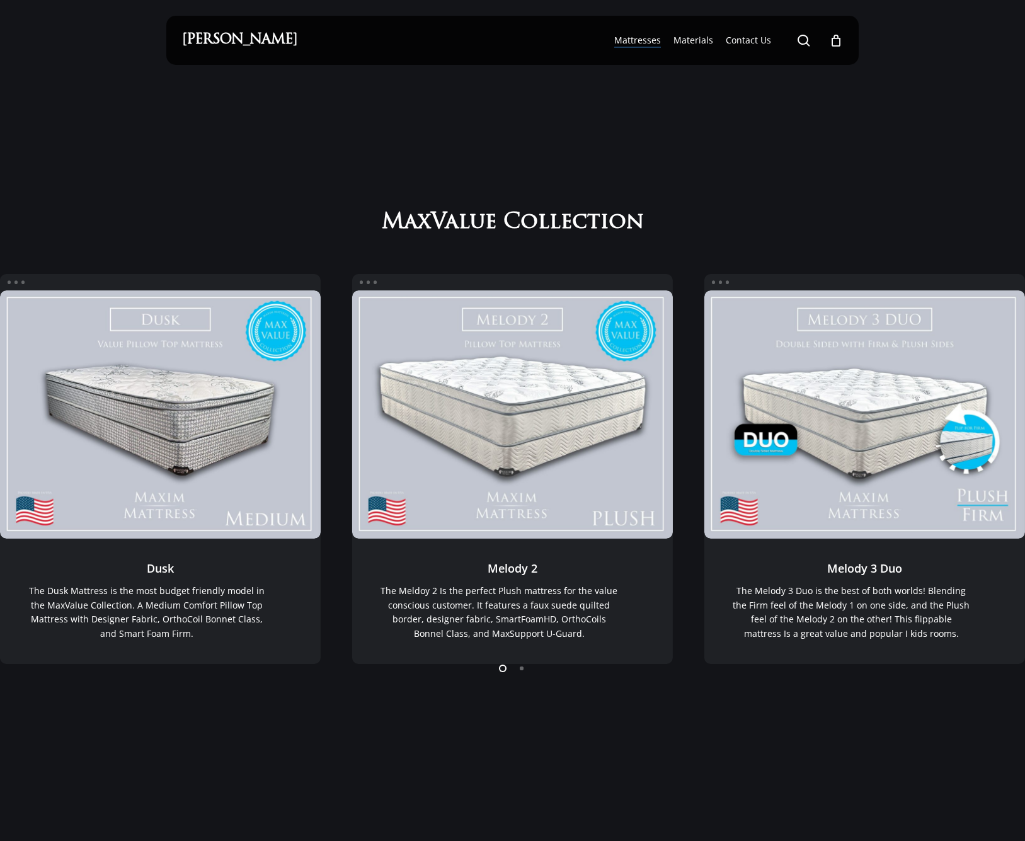
click at [220, 41] on link "[PERSON_NAME]" at bounding box center [239, 40] width 115 height 14
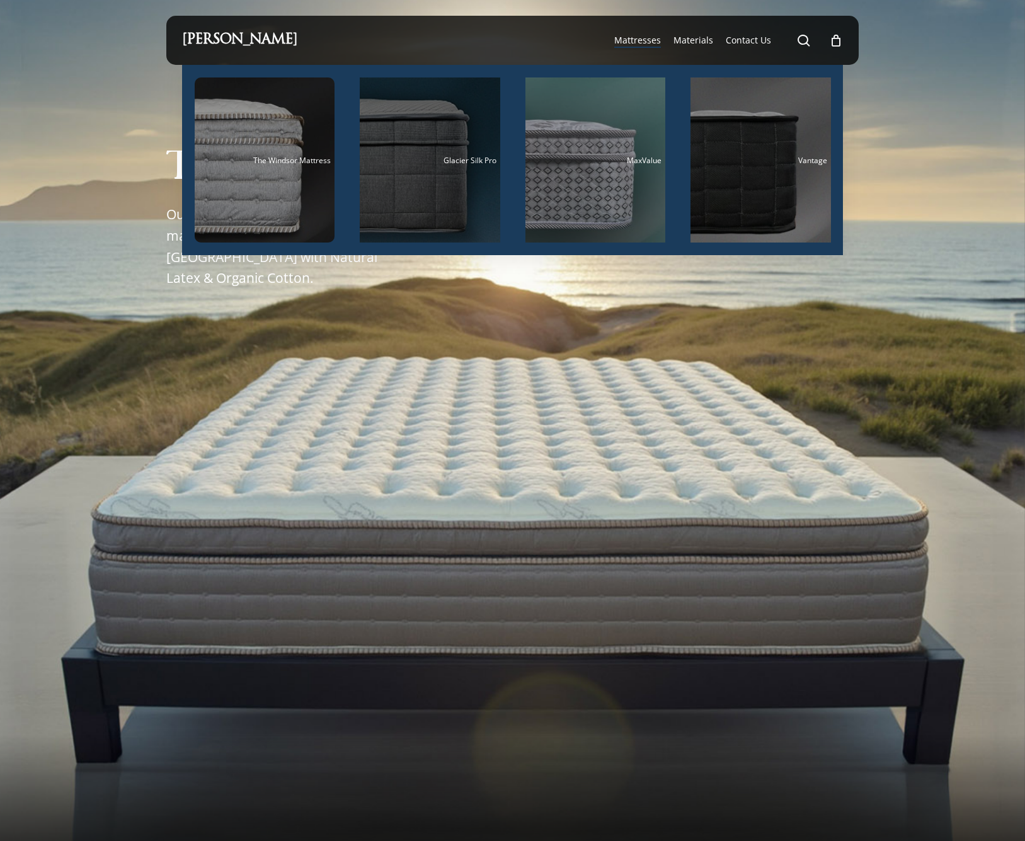
click at [414, 171] on div "Main Menu" at bounding box center [430, 159] width 140 height 165
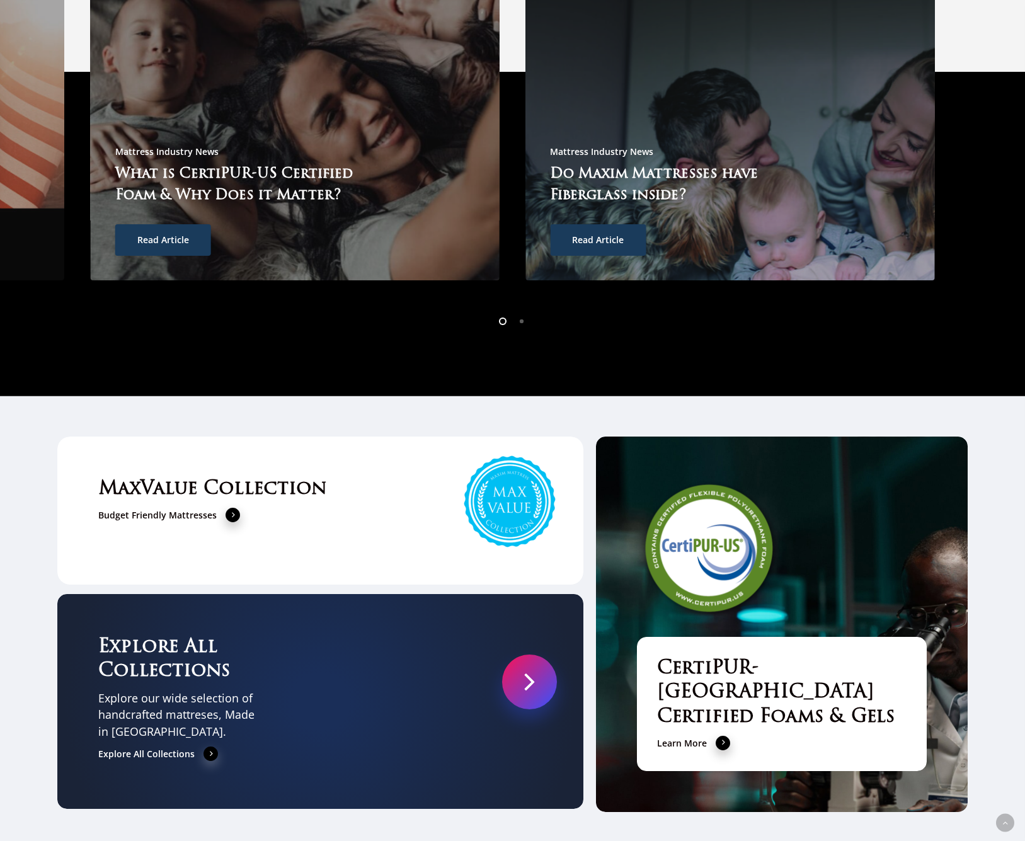
scroll to position [4000, 0]
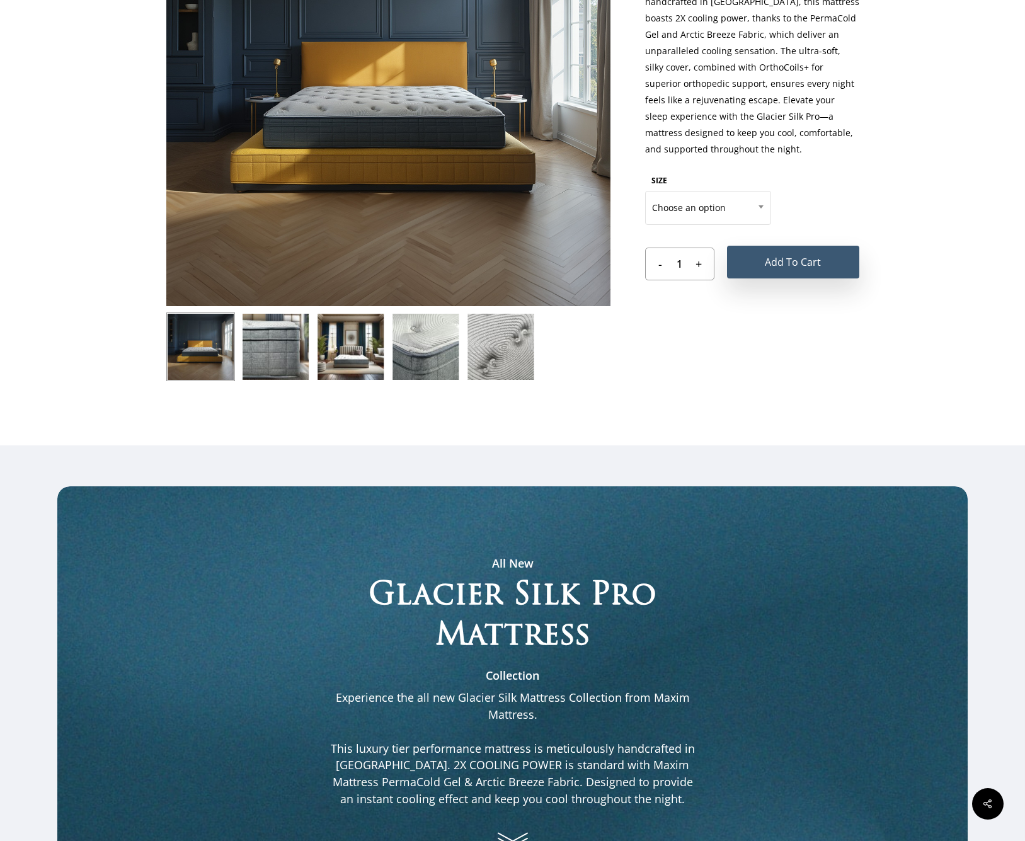
scroll to position [60, 0]
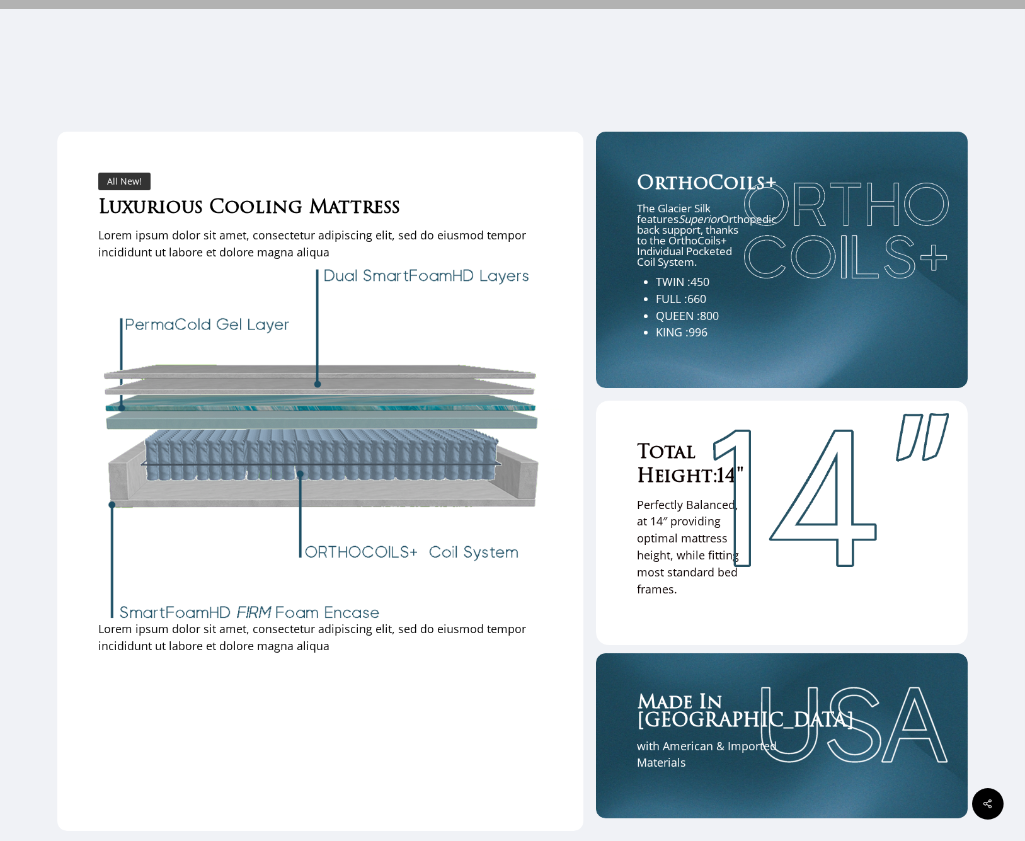
scroll to position [3141, 0]
